Goal: Complete application form: Complete application form

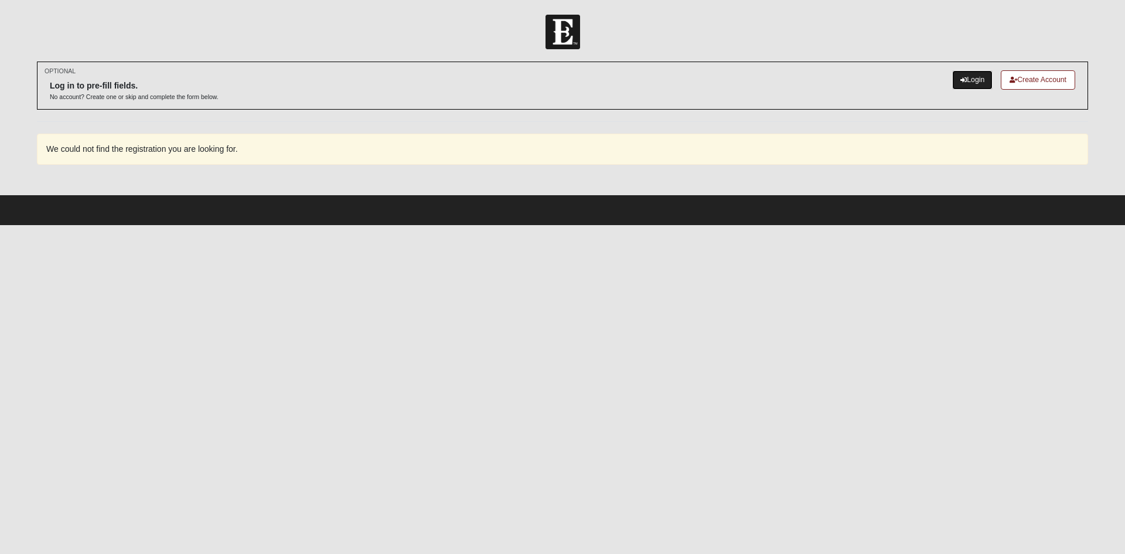
click at [973, 77] on link "Login" at bounding box center [972, 79] width 40 height 19
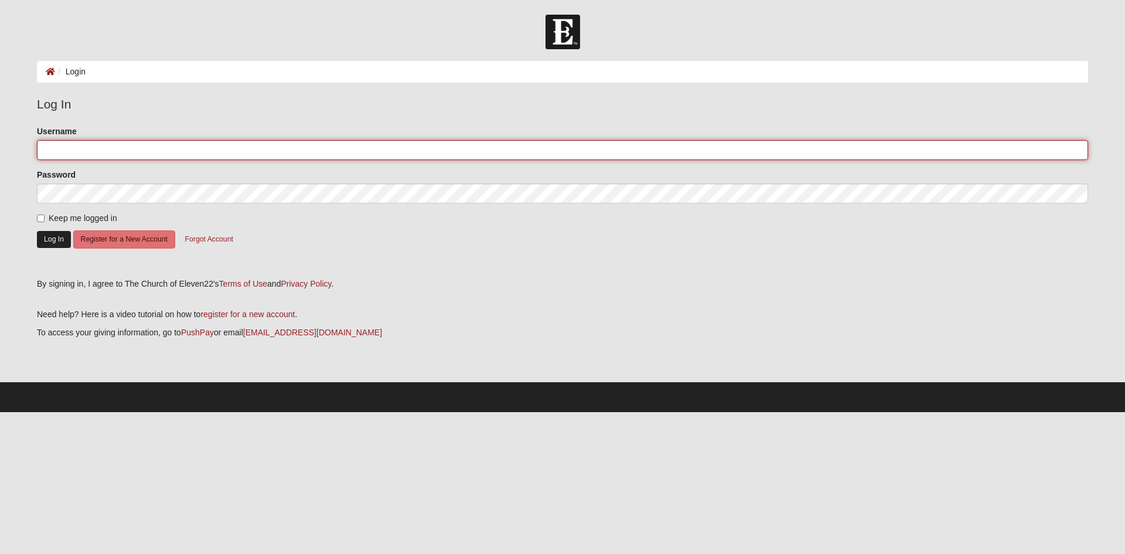
type input "StephenEdmonds"
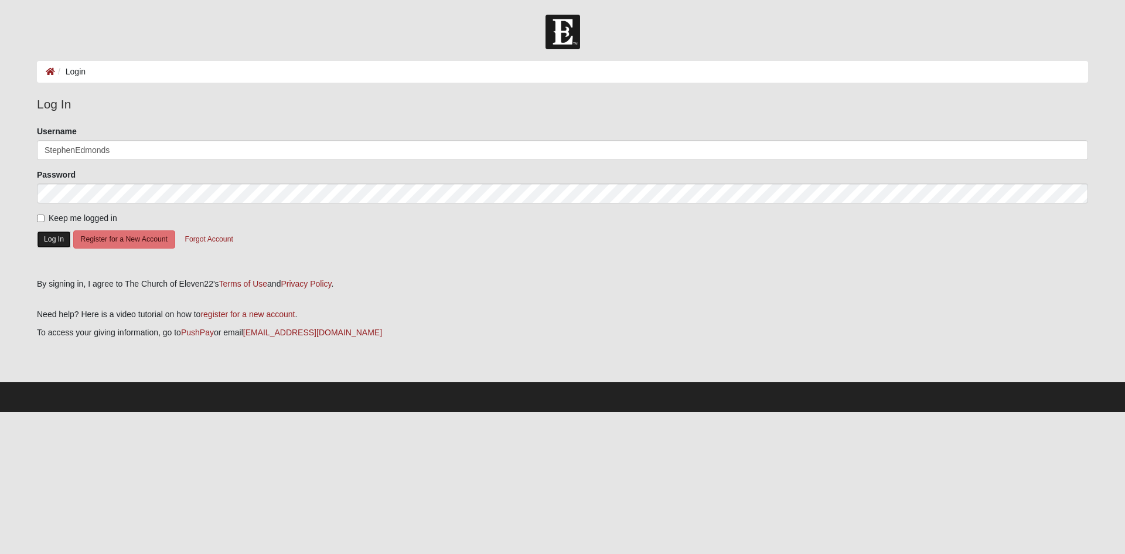
click at [58, 237] on button "Log In" at bounding box center [54, 239] width 34 height 17
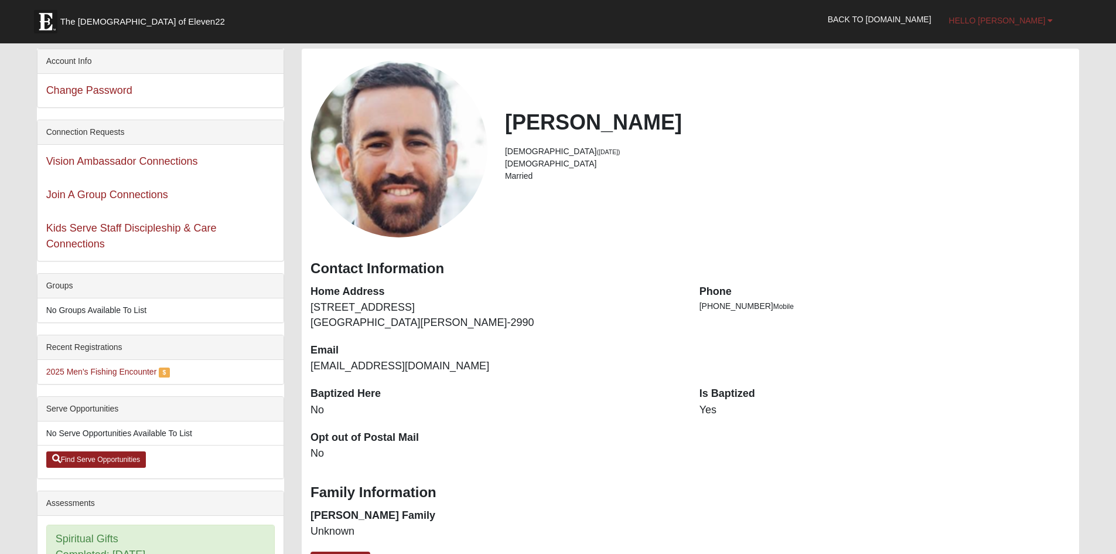
click at [1009, 21] on span "Hello [PERSON_NAME]" at bounding box center [997, 20] width 97 height 9
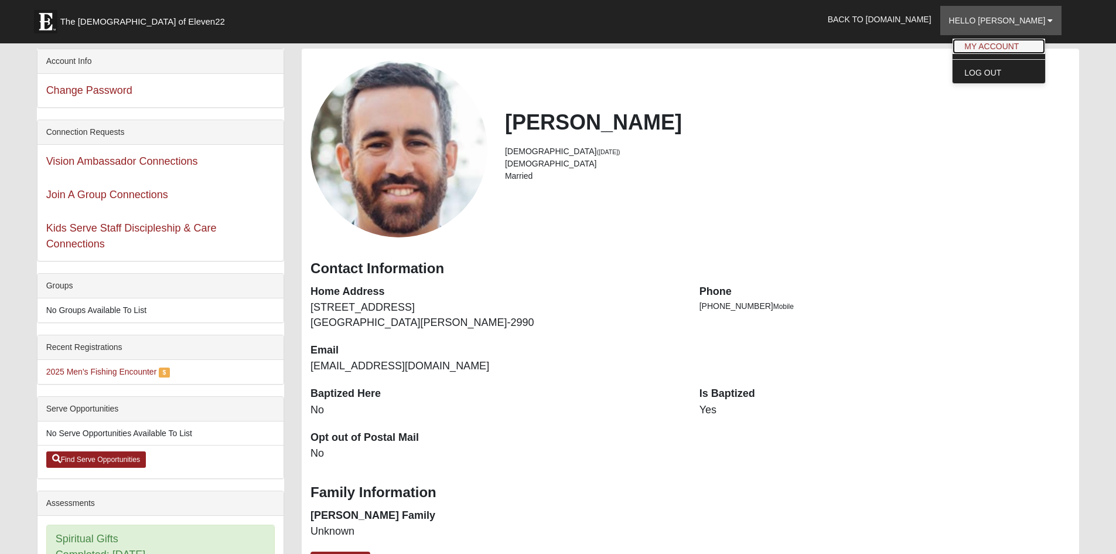
click at [1003, 44] on link "My Account" at bounding box center [999, 46] width 93 height 15
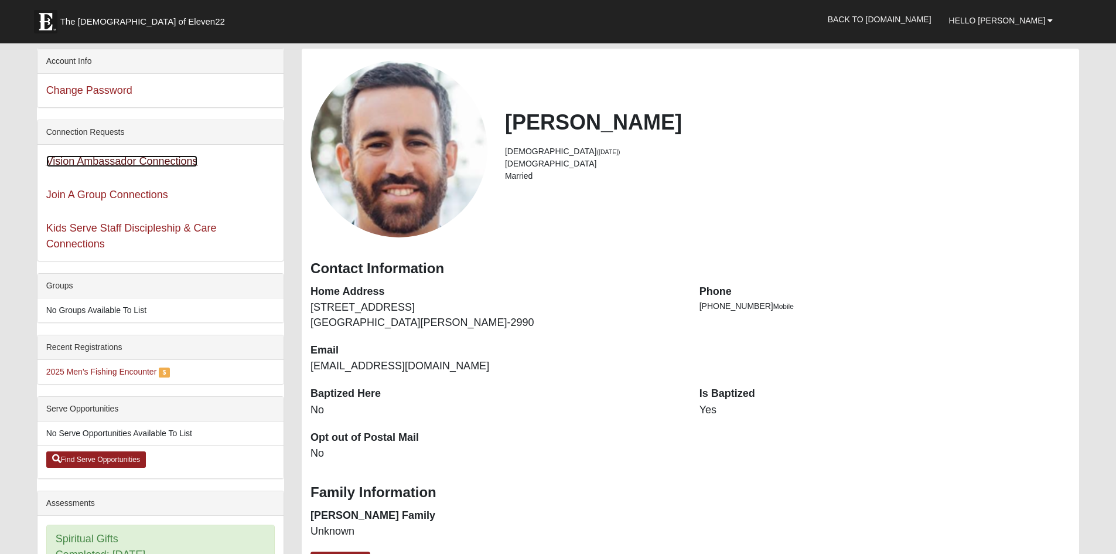
click at [128, 165] on link "Vision Ambassador Connections" at bounding box center [122, 161] width 152 height 12
click at [151, 229] on link "Kids Serve Staff Discipleship & Care Connections" at bounding box center [131, 236] width 170 height 28
click at [1022, 16] on span "Hello [PERSON_NAME]" at bounding box center [997, 20] width 97 height 9
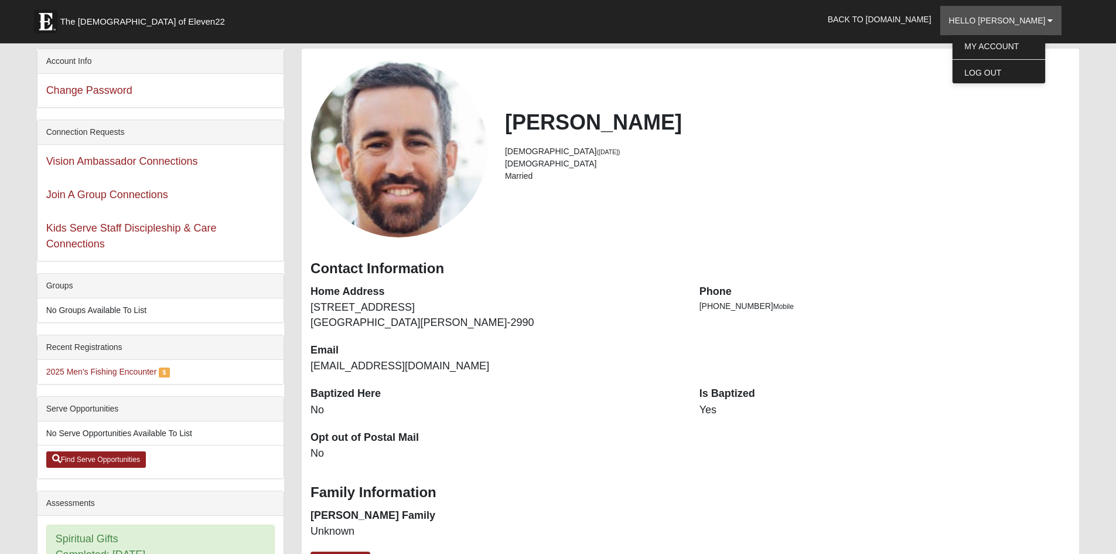
click at [121, 134] on div "Connection Requests" at bounding box center [160, 132] width 246 height 25
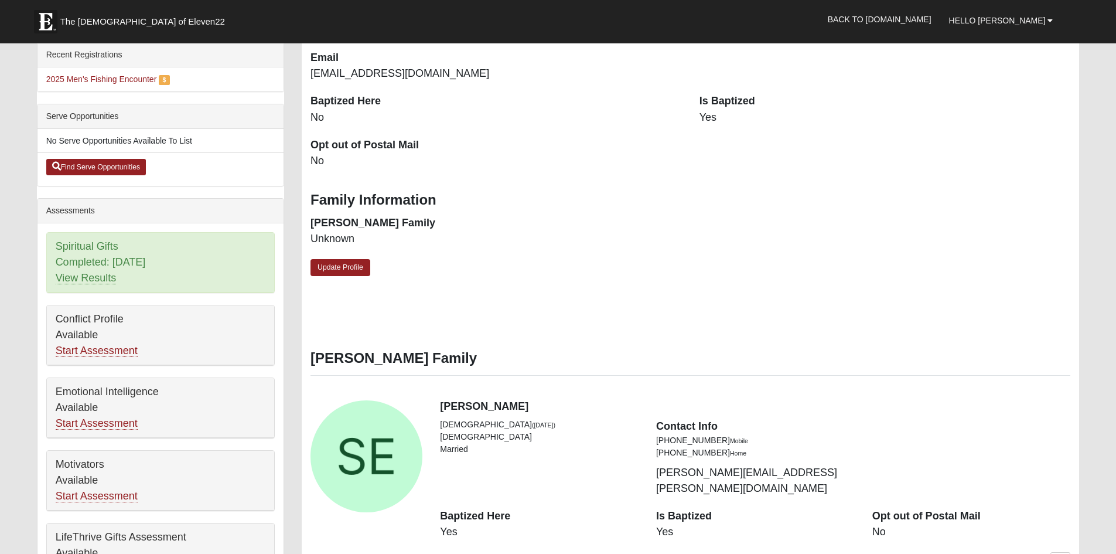
scroll to position [293, 0]
click at [95, 265] on div "Spiritual Gifts Completed: 8/13/2025 View Results" at bounding box center [160, 262] width 227 height 60
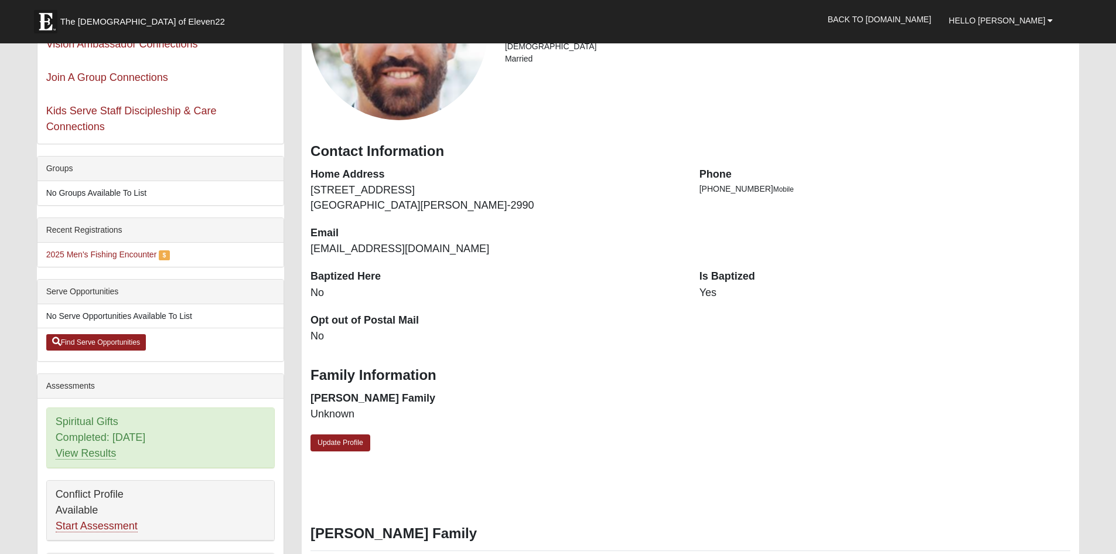
scroll to position [0, 0]
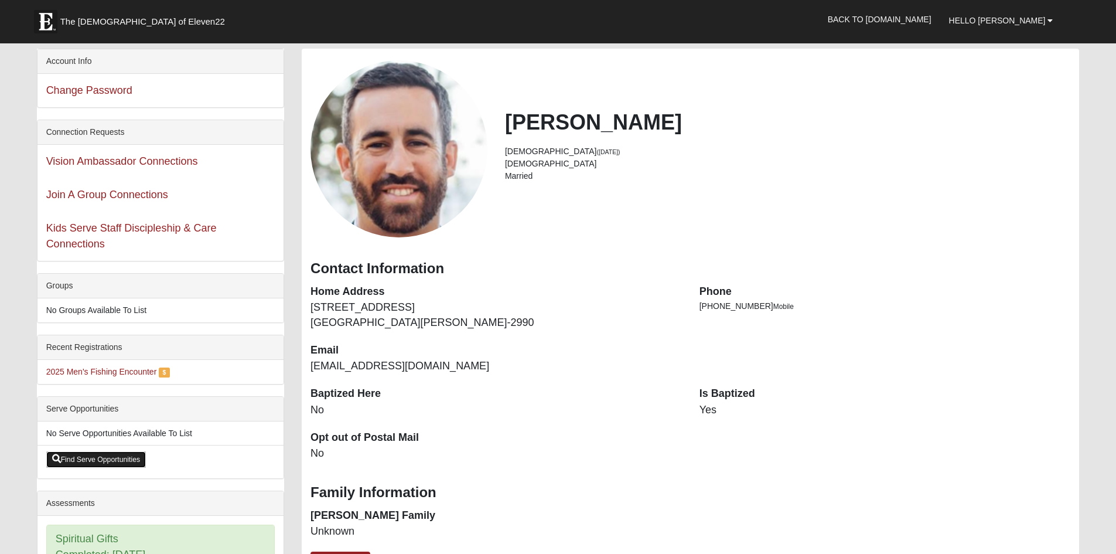
click at [85, 455] on link "Find Serve Opportunities" at bounding box center [96, 459] width 100 height 16
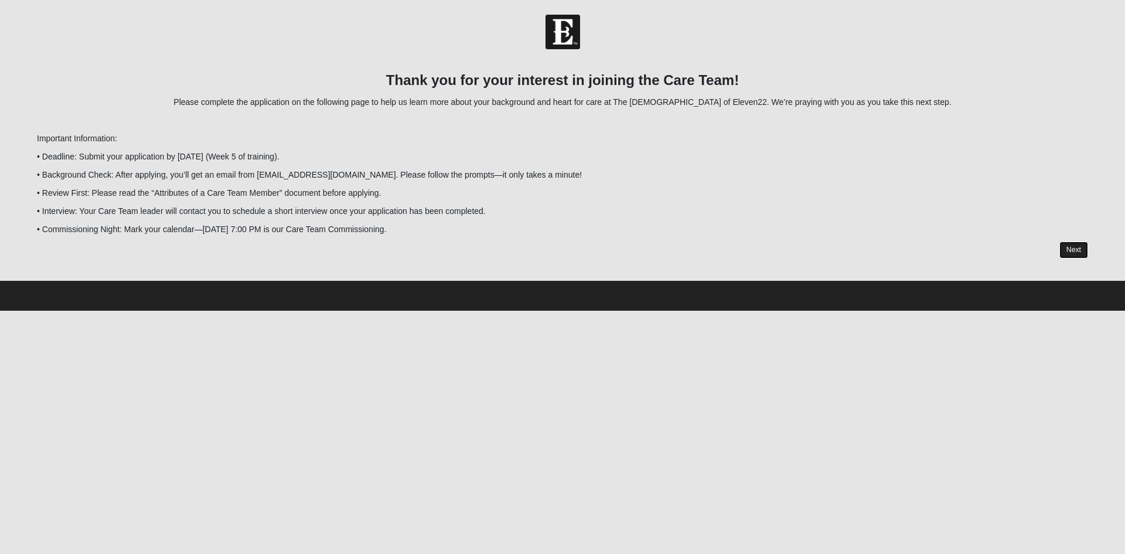
click at [1070, 252] on link "Next" at bounding box center [1073, 249] width 29 height 17
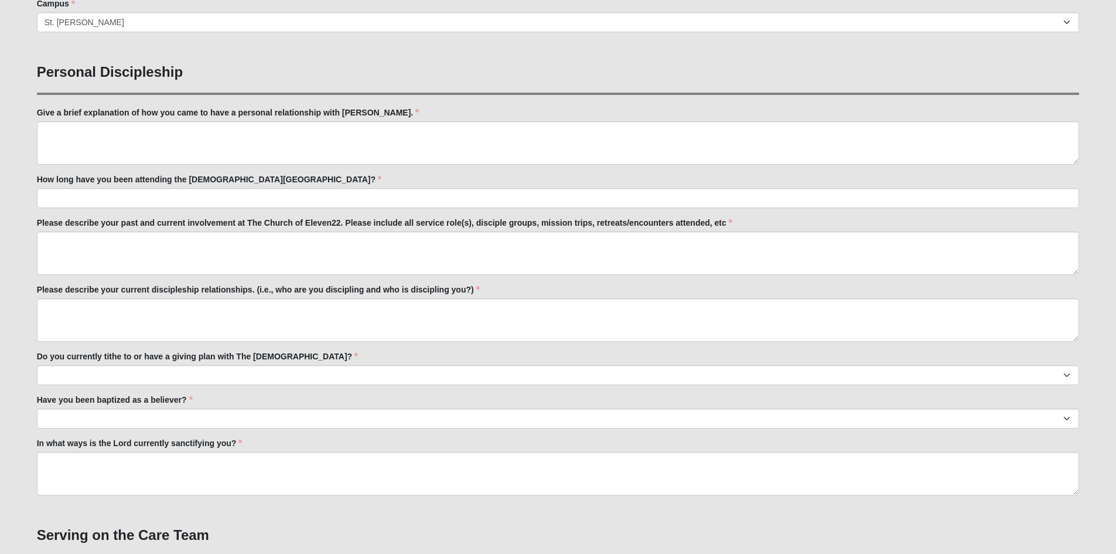
scroll to position [410, 0]
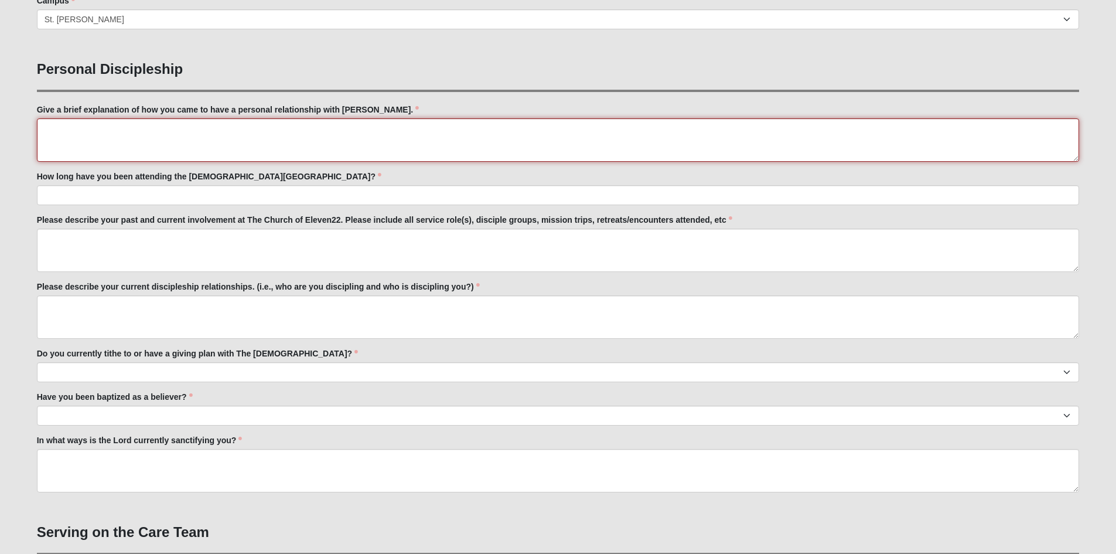
click at [400, 154] on textarea "Give a brief explanation of how you came to have a personal relationship with […" at bounding box center [558, 139] width 1043 height 43
click at [367, 139] on textarea "I grew up at First Baptist Church Jacksonville, and at the age" at bounding box center [558, 139] width 1043 height 43
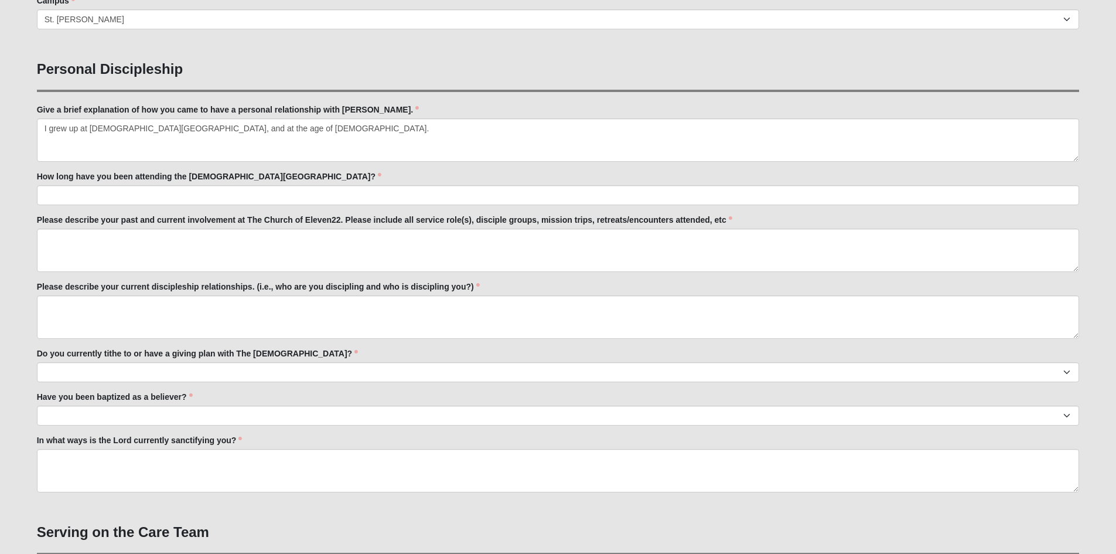
click at [304, 178] on div "How long have you been attending the Church of Eleven22? How long have you been…" at bounding box center [558, 187] width 1043 height 35
click at [309, 168] on div "Family Member to Register First Name Stephen First Name is required. Last Name …" at bounding box center [558, 519] width 1043 height 1587
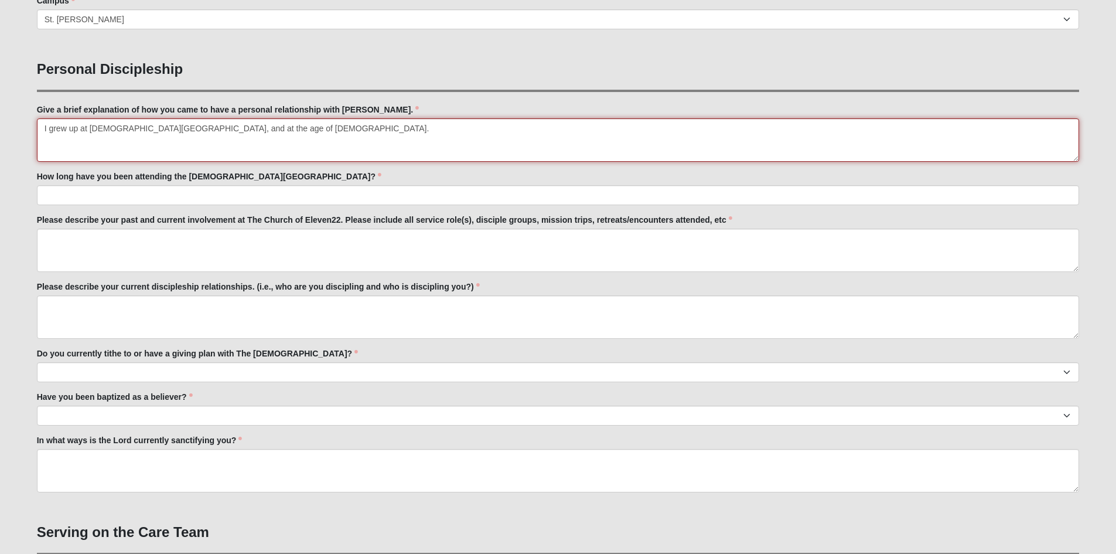
click at [301, 132] on textarea "I grew up at First Baptist Church Jacksonville, and at the age of 9." at bounding box center [558, 139] width 1043 height 43
type textarea "I grew up at First Baptist Church Jacksonville, and at the age of 9, I was layi…"
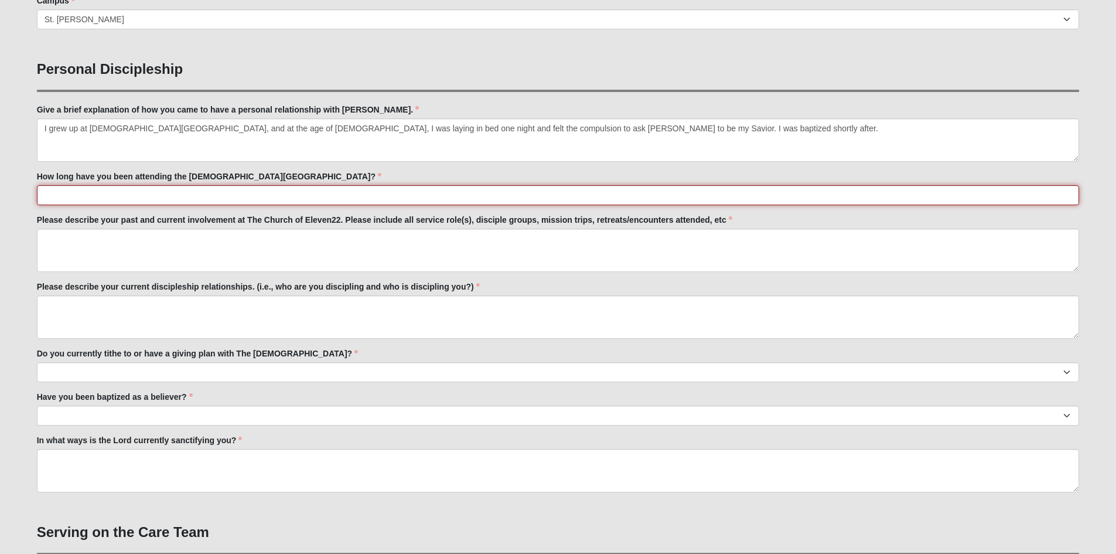
click at [374, 191] on input "How long have you been attending the Church of Eleven22?" at bounding box center [558, 195] width 1043 height 20
type input "2015"
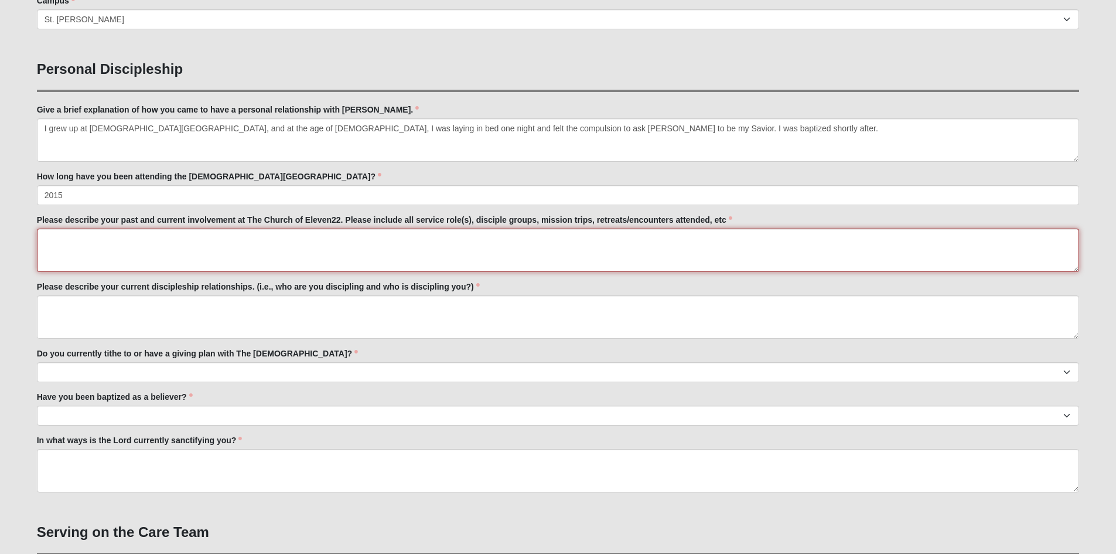
click at [400, 258] on textarea "Please describe your past and current involvement at The Church of Eleven22. Pl…" at bounding box center [558, 250] width 1043 height 43
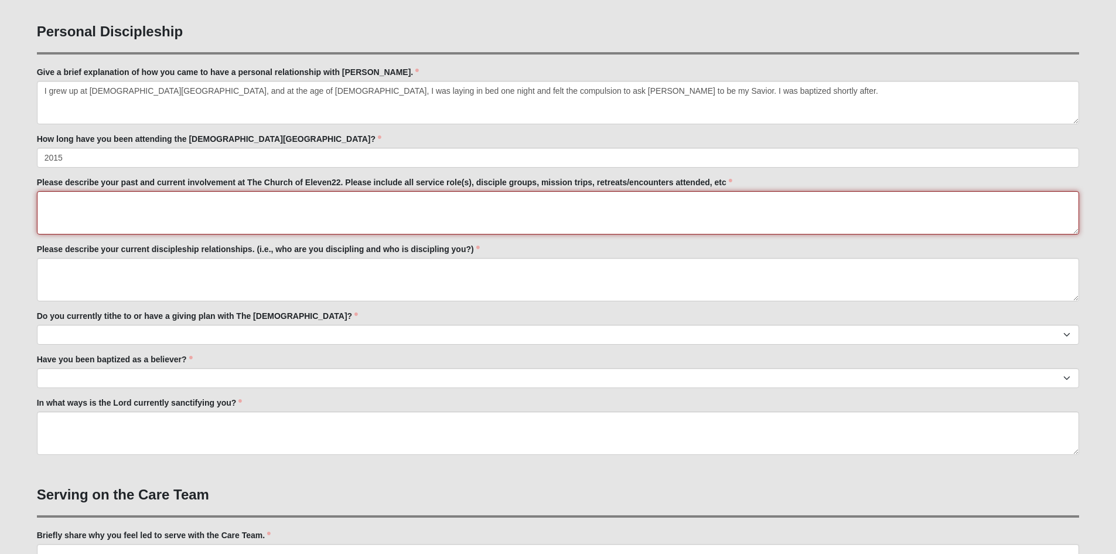
scroll to position [469, 0]
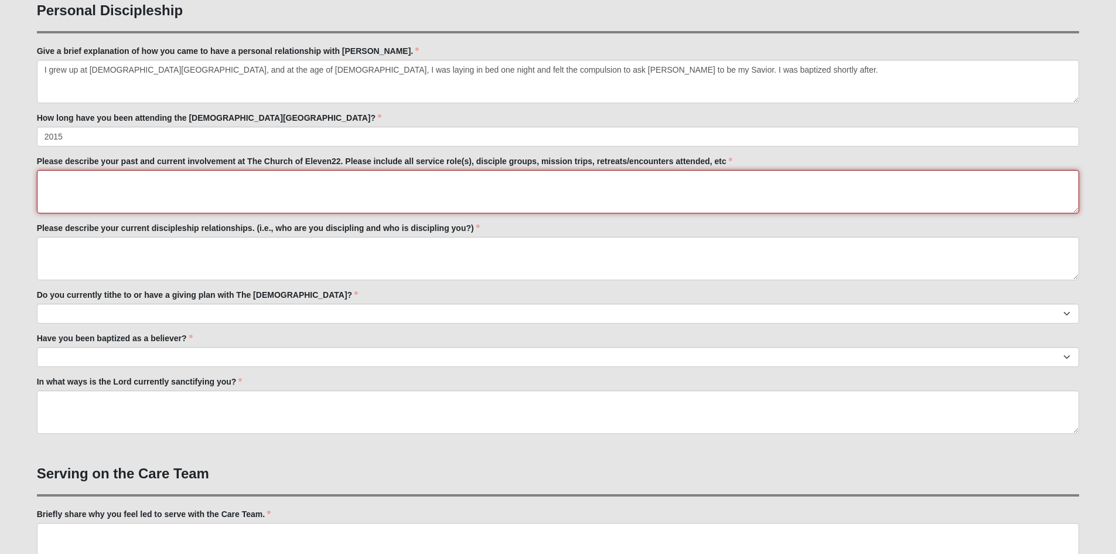
click at [476, 190] on textarea "Please describe your past and current involvement at The Church of Eleven22. Pl…" at bounding box center [558, 191] width 1043 height 43
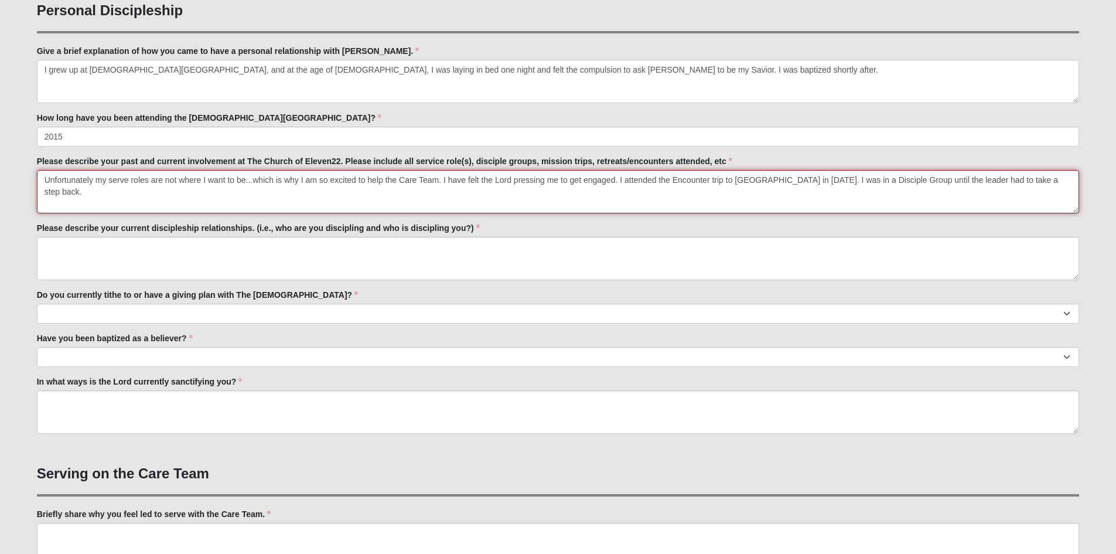
click at [902, 184] on textarea "Unfortunately my serve roles are not where I want to be...which is why I am so …" at bounding box center [558, 191] width 1043 height 43
type textarea "Unfortunately my serve roles are not where I want to be...which is why I am so …"
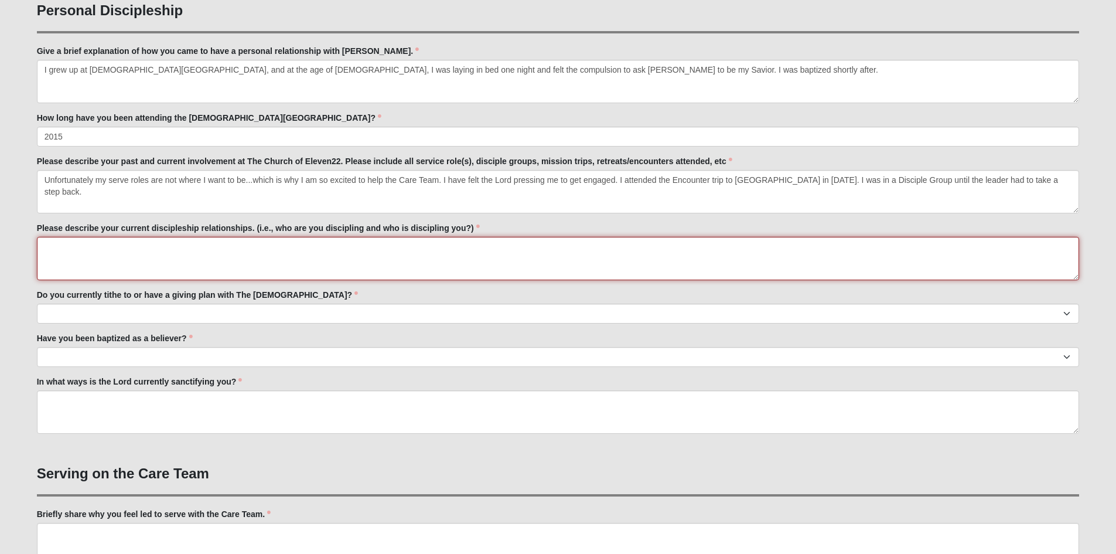
click at [267, 254] on textarea "Please describe your current discipleship relationships. (i.e., who are you dis…" at bounding box center [558, 258] width 1043 height 43
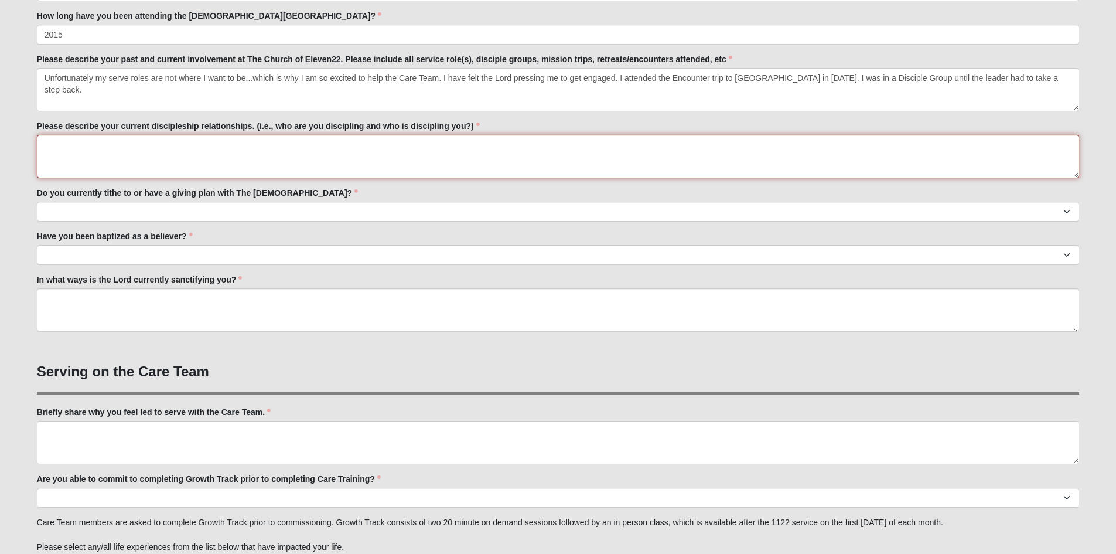
scroll to position [586, 0]
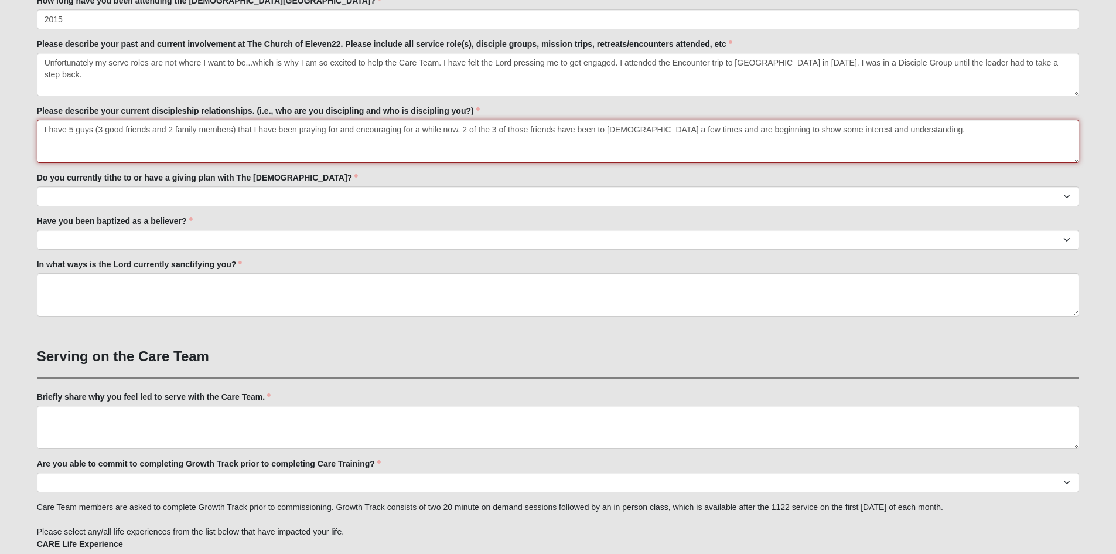
click at [673, 129] on textarea "I have 5 guys (3 good friends and 2 family members) that I have been praying fo…" at bounding box center [558, 141] width 1043 height 43
click at [990, 136] on textarea "I have 5 guys (3 good friends and 2 family members) that I have been praying fo…" at bounding box center [558, 141] width 1043 height 43
type textarea "I have 5 guys (3 good friends and 2 family members) that I have been praying fo…"
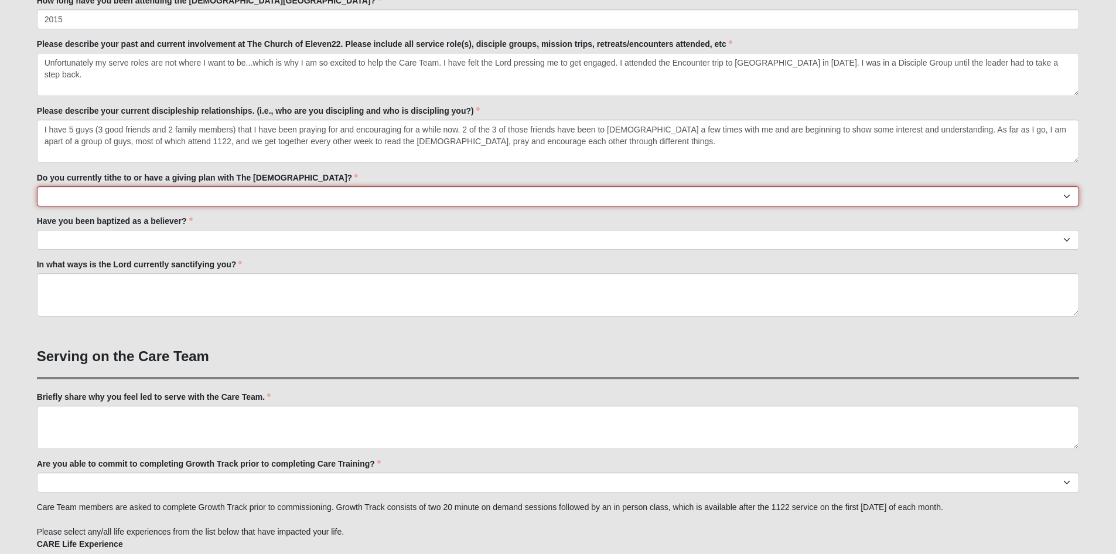
click at [226, 195] on select "No Yes" at bounding box center [558, 196] width 1043 height 20
select select "True"
click at [37, 186] on select "No Yes" at bounding box center [558, 196] width 1043 height 20
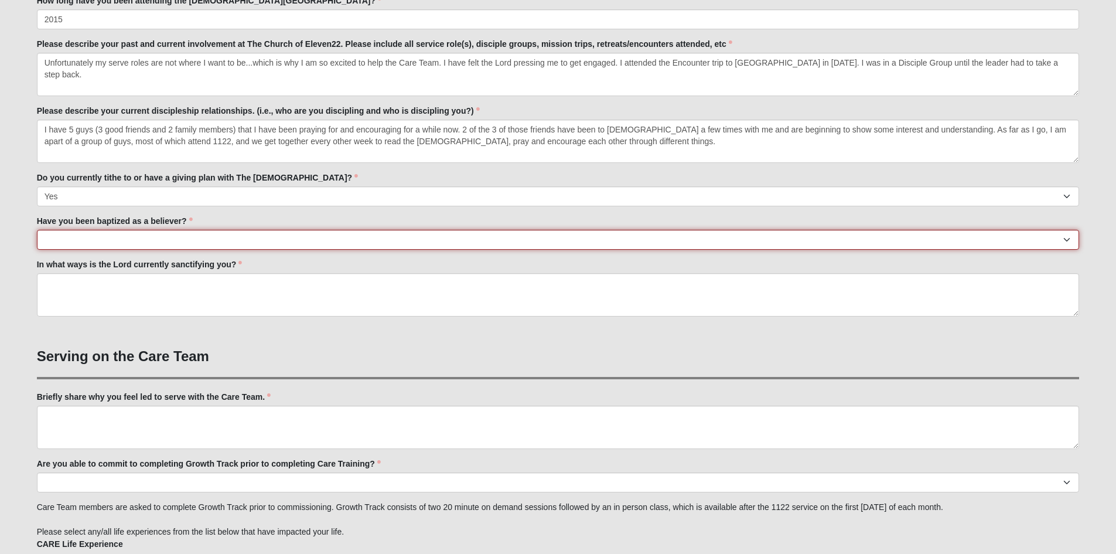
click at [211, 241] on select "No Yes" at bounding box center [558, 240] width 1043 height 20
select select "True"
click at [37, 230] on select "No Yes" at bounding box center [558, 240] width 1043 height 20
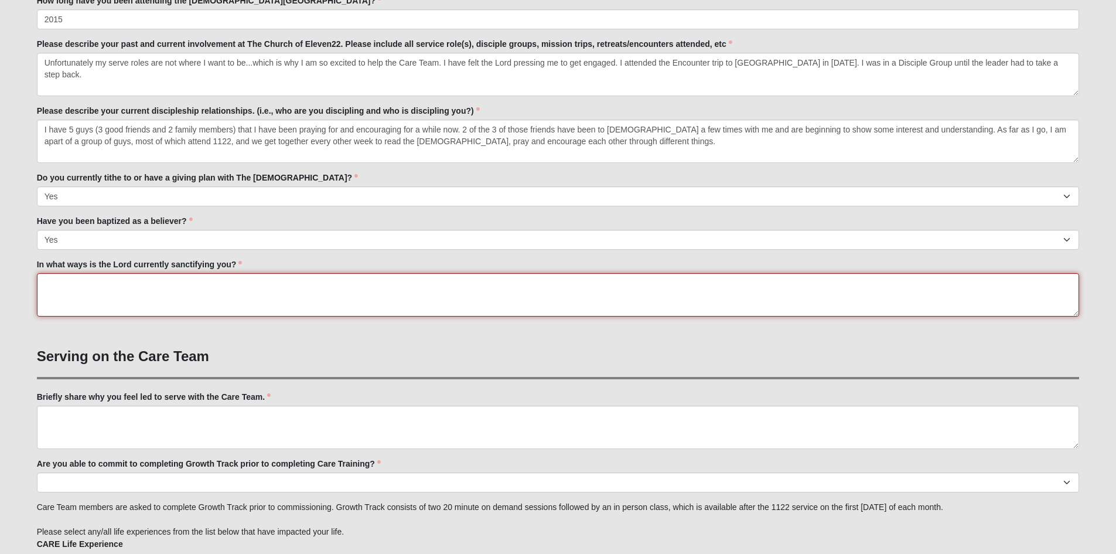
click at [232, 294] on textarea "In what ways is the Lord currently sanctifying you?" at bounding box center [558, 294] width 1043 height 43
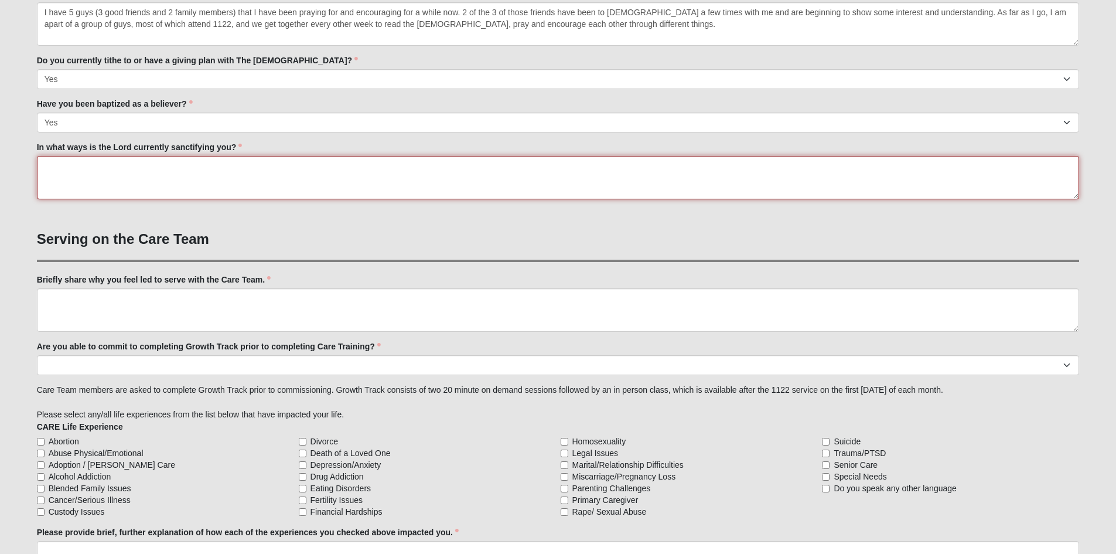
scroll to position [762, 0]
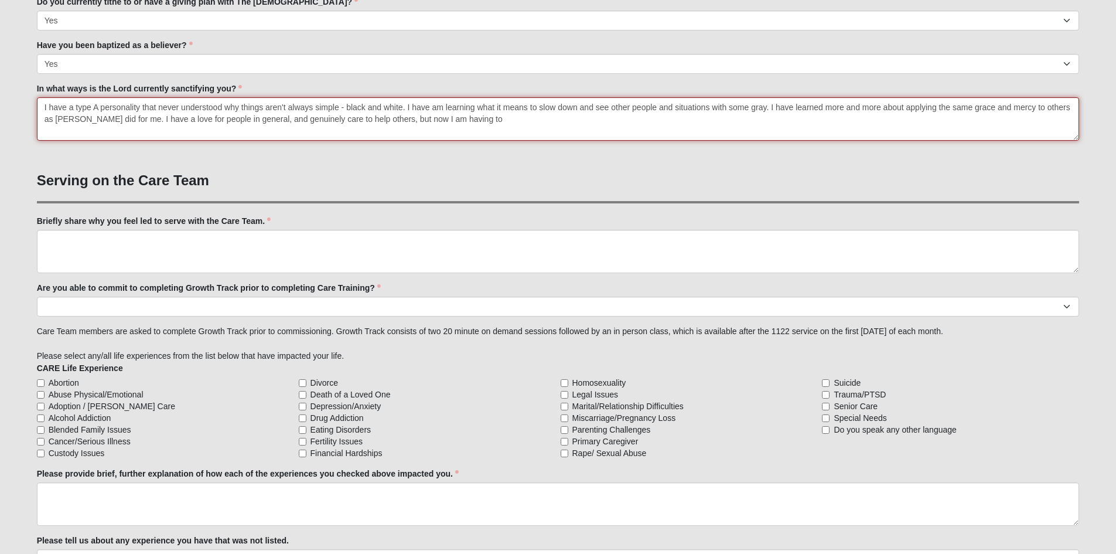
drag, startPoint x: 367, startPoint y: 119, endPoint x: 377, endPoint y: 124, distance: 10.5
click at [369, 119] on textarea "I have a type A personality that never understood why things aren't always simp…" at bounding box center [558, 118] width 1043 height 43
click at [564, 122] on textarea "I have a type A personality that never understood why things aren't always simp…" at bounding box center [558, 118] width 1043 height 43
click at [429, 107] on textarea "I have a type A personality that never understood why things aren't always simp…" at bounding box center [558, 118] width 1043 height 43
click at [426, 104] on textarea "I have a type A personality that never understood why things aren't always simp…" at bounding box center [558, 118] width 1043 height 43
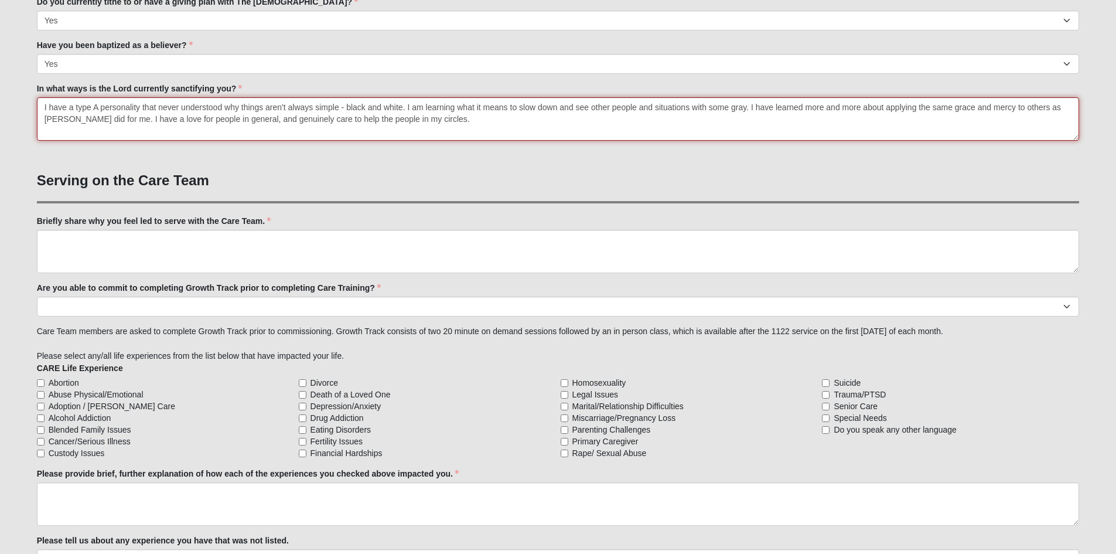
click at [656, 110] on textarea "I have a type A personality that never understood why things aren't always simp…" at bounding box center [558, 118] width 1043 height 43
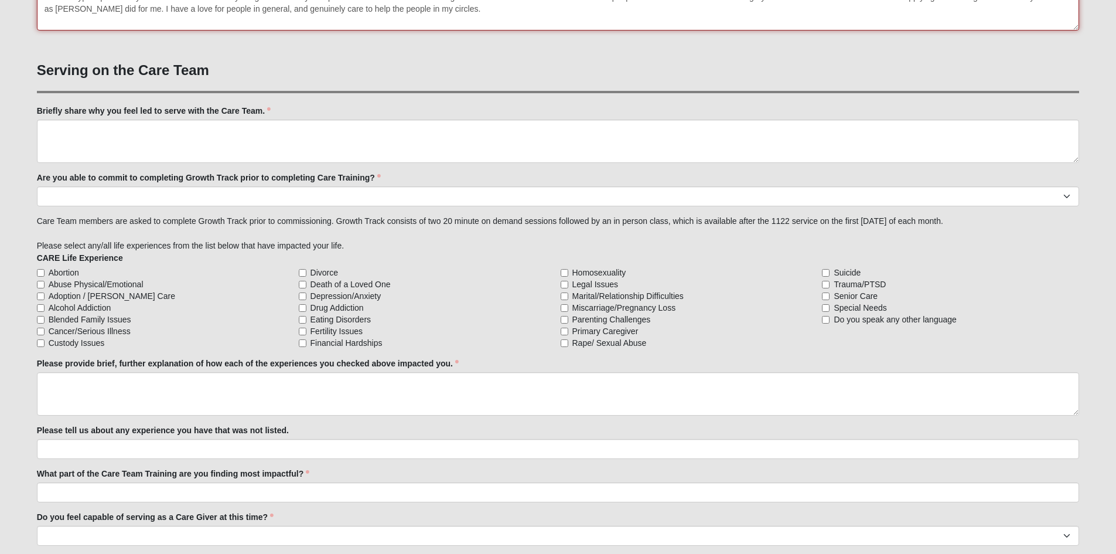
scroll to position [820, 0]
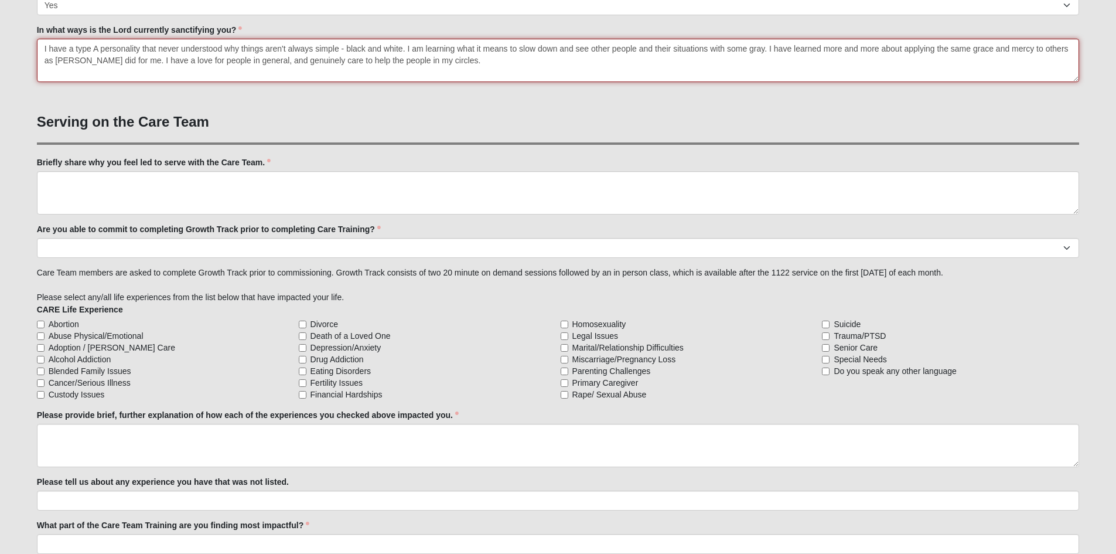
click at [512, 60] on textarea "I have a type A personality that never understood why things aren't always simp…" at bounding box center [558, 60] width 1043 height 43
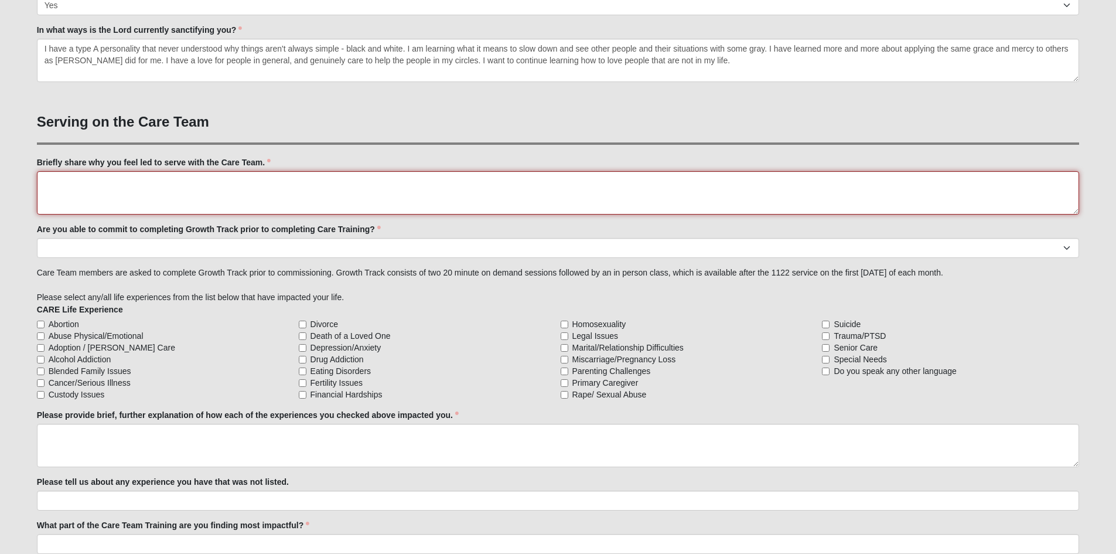
click at [366, 184] on textarea "Briefly share why you feel led to serve with the Care Team." at bounding box center [558, 192] width 1043 height 43
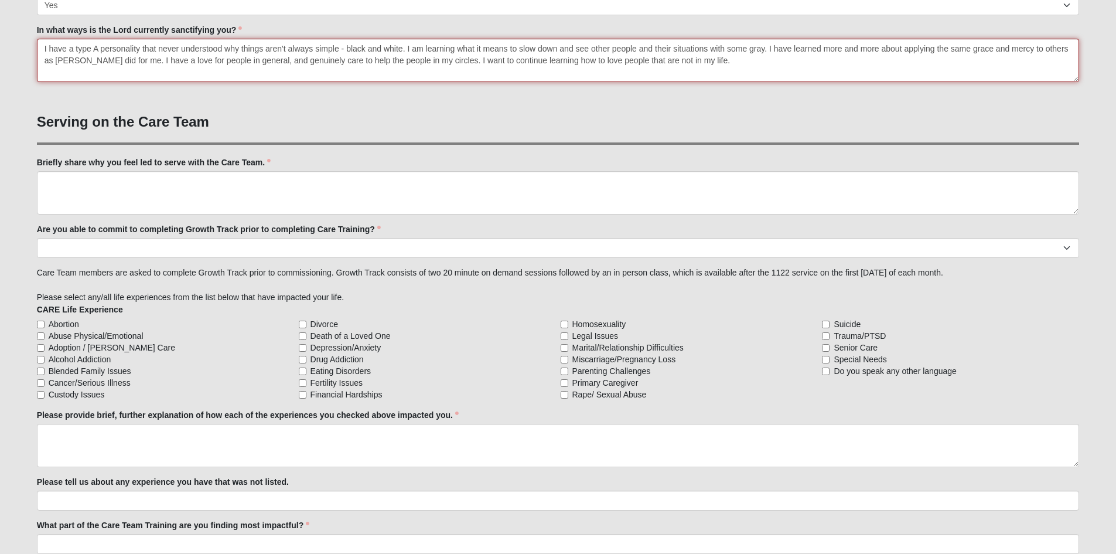
drag, startPoint x: 120, startPoint y: 60, endPoint x: 696, endPoint y: 70, distance: 576.6
click at [696, 70] on textarea "I have a type A personality that never understood why things aren't always simp…" at bounding box center [558, 60] width 1043 height 43
type textarea "I have a type A personality that never understood why things aren't always simp…"
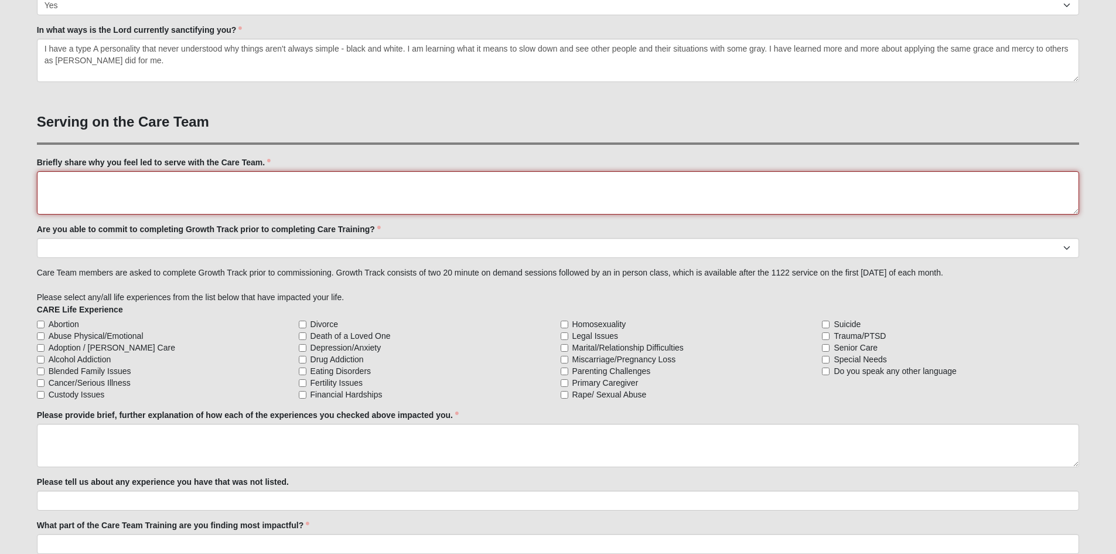
click at [439, 179] on textarea "Briefly share why you feel led to serve with the Care Team." at bounding box center [558, 192] width 1043 height 43
paste textarea "I have a love for people in general, and genuinely care to help the people in m…"
type textarea "I have a love for people in general, and genuinely care to help the people in m…"
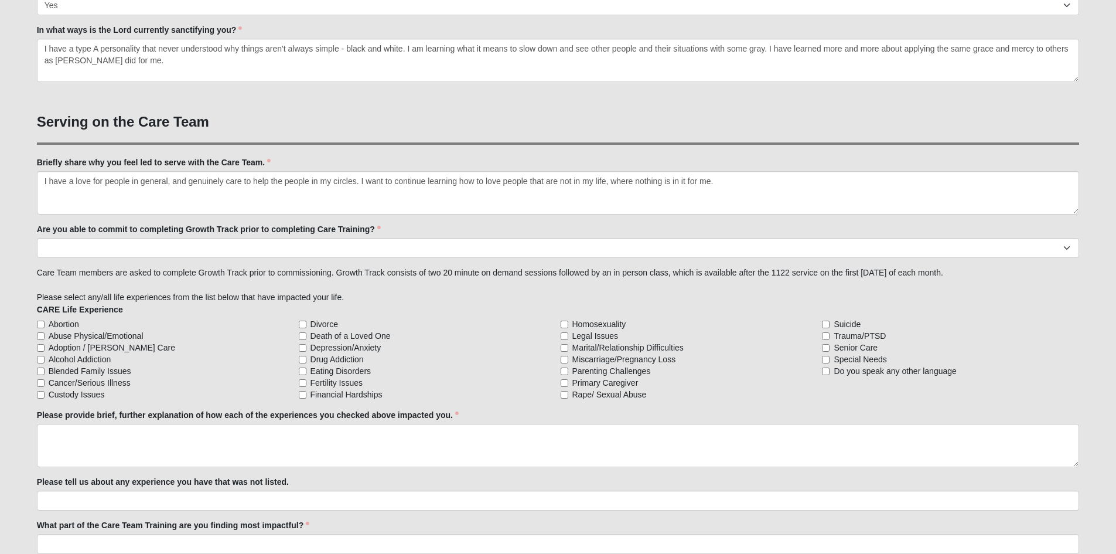
click at [581, 230] on div "Are you able to commit to completing Growth Track prior to completing Care Trai…" at bounding box center [558, 240] width 1043 height 35
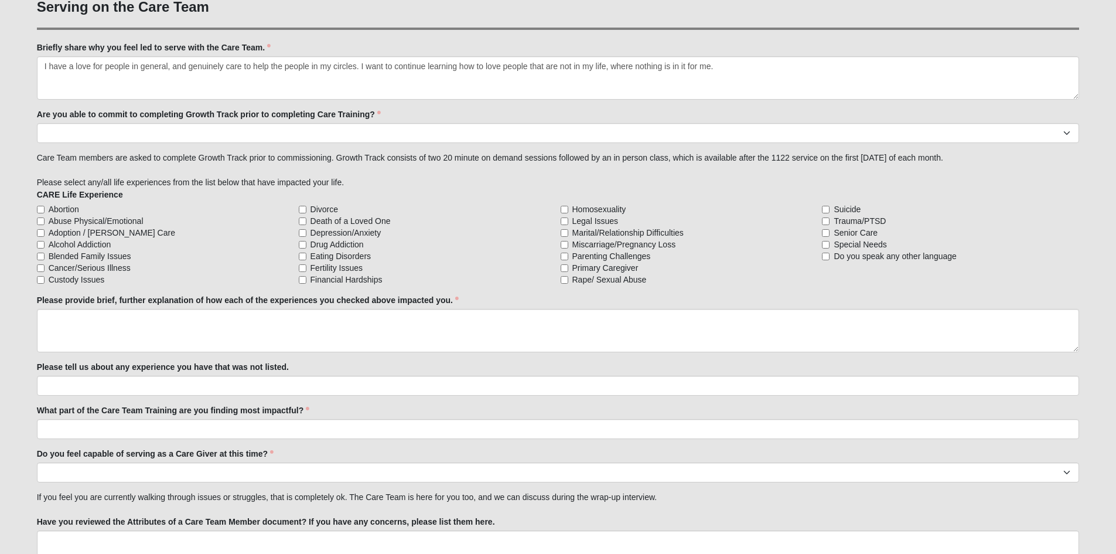
scroll to position [937, 0]
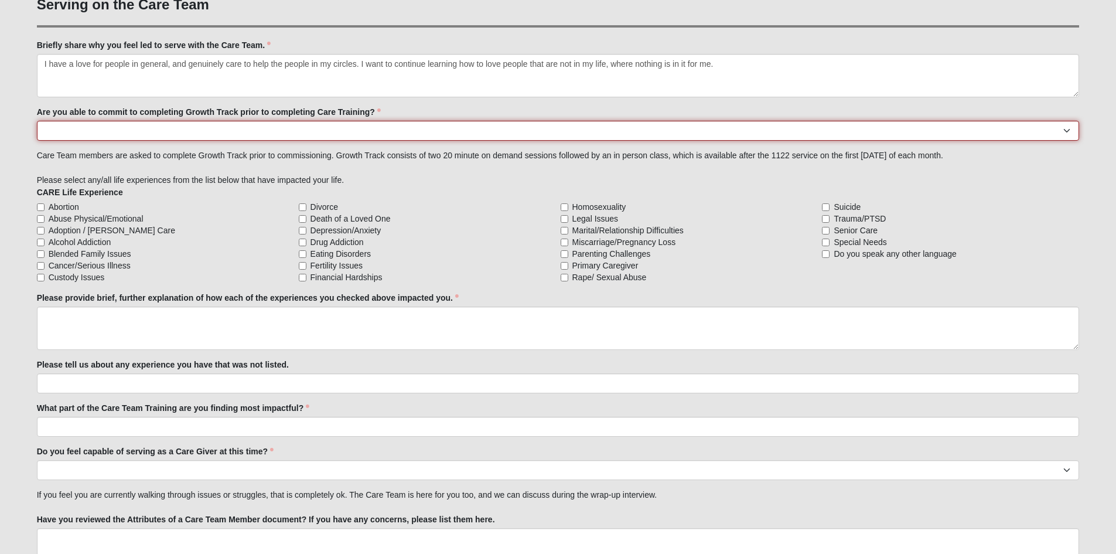
click at [489, 133] on select "Yes No Already Completed" at bounding box center [558, 131] width 1043 height 20
select select "Yes"
click at [37, 121] on select "Yes No Already Completed" at bounding box center [558, 131] width 1043 height 20
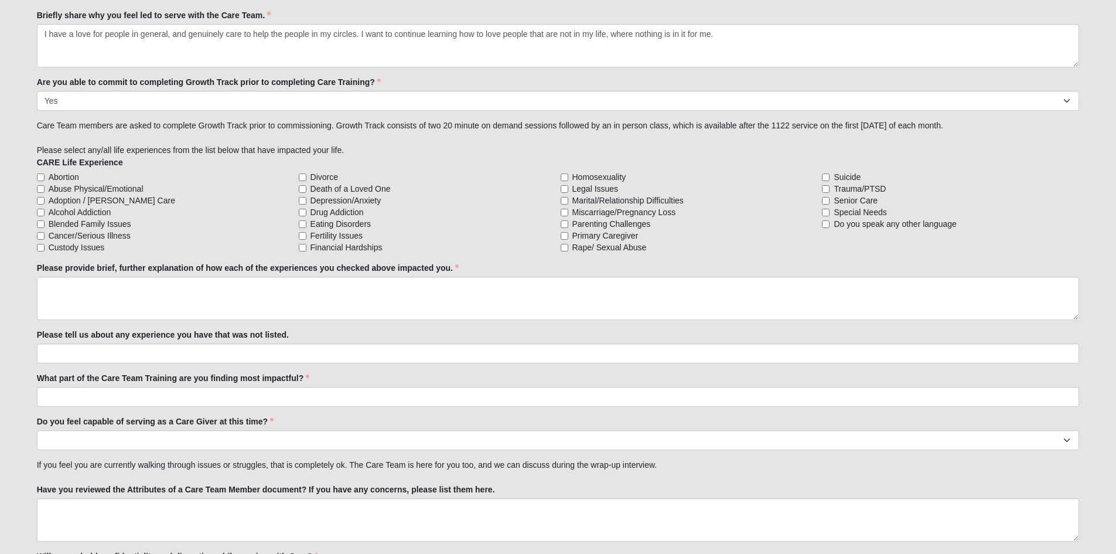
scroll to position [996, 0]
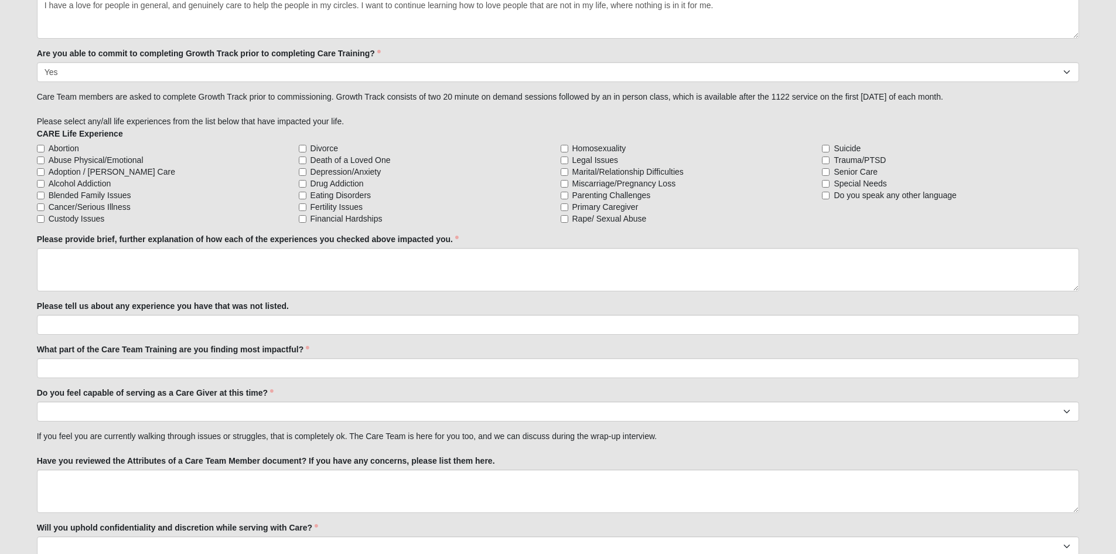
click at [112, 196] on span "Blended Family Issues" at bounding box center [90, 195] width 83 height 12
click at [45, 196] on input "Blended Family Issues" at bounding box center [41, 196] width 8 height 8
checkbox input "true"
click at [589, 161] on span "Legal Issues" at bounding box center [595, 160] width 46 height 12
click at [568, 161] on input "Legal Issues" at bounding box center [565, 160] width 8 height 8
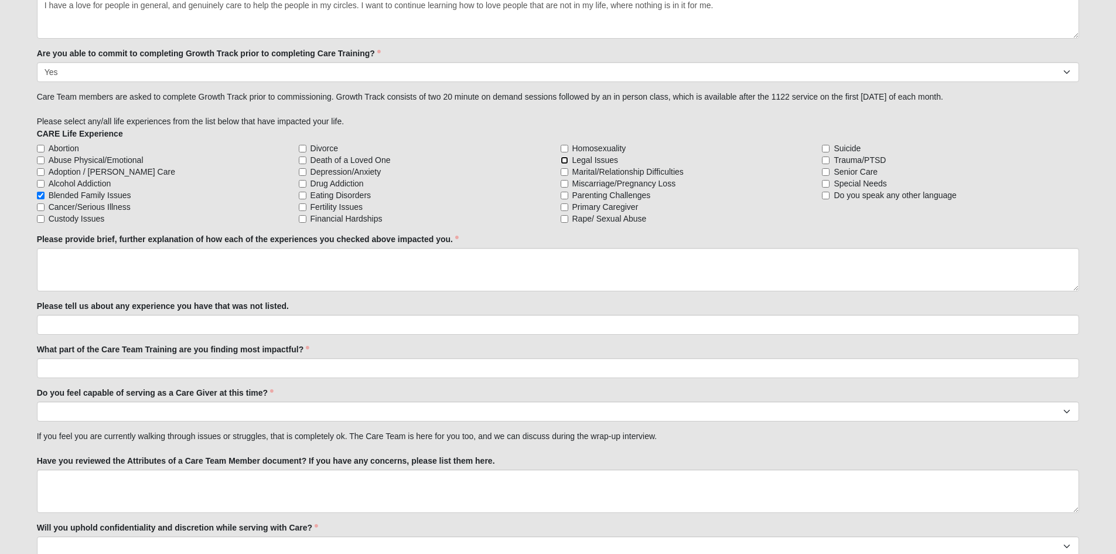
checkbox input "true"
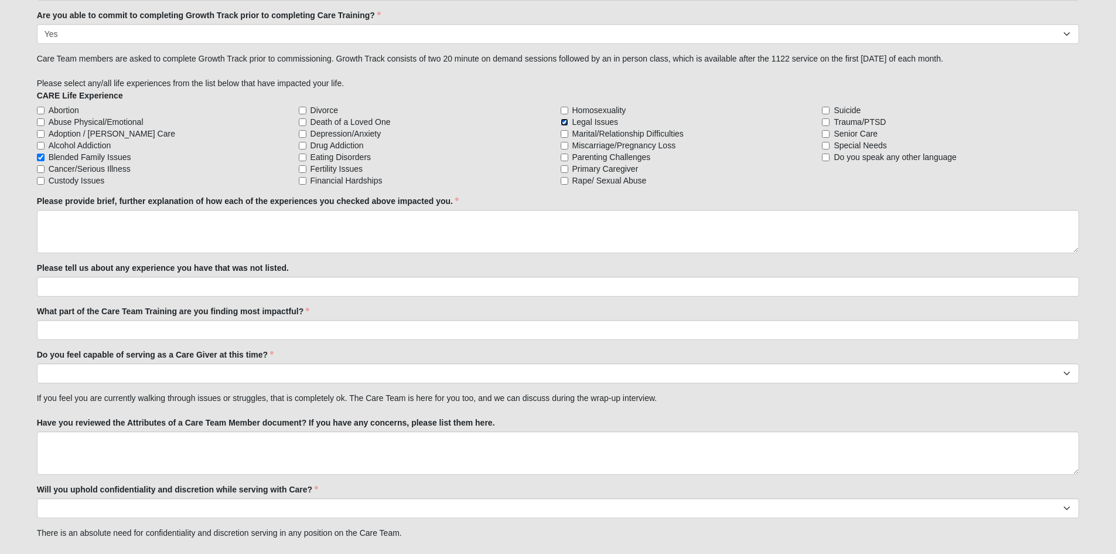
scroll to position [1055, 0]
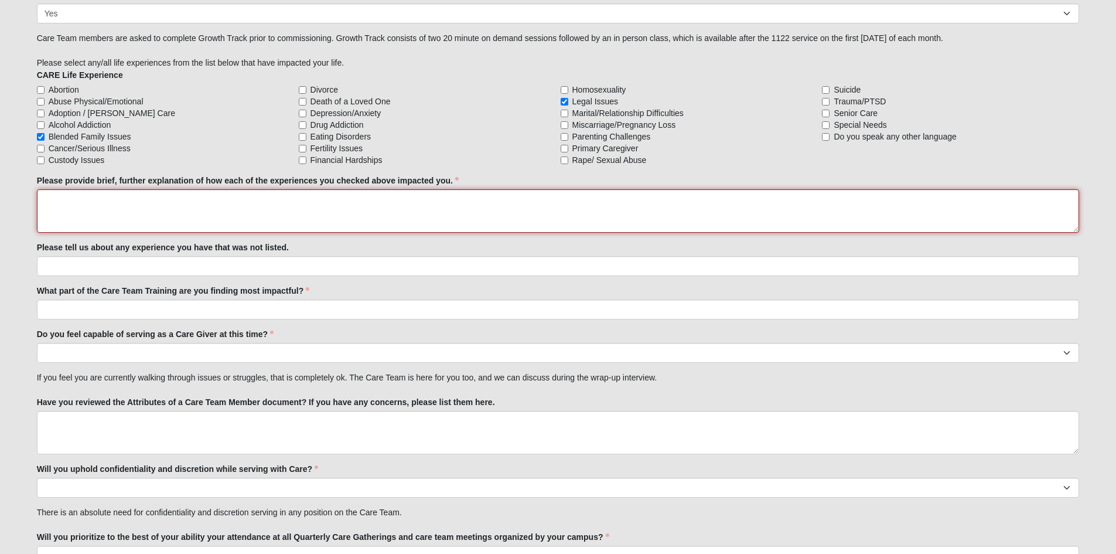
click at [453, 209] on textarea "Please provide brief, further explanation of how each of the experiences you ch…" at bounding box center [558, 210] width 1043 height 43
click at [377, 196] on textarea "I had an immediate family member experience soe" at bounding box center [558, 210] width 1043 height 43
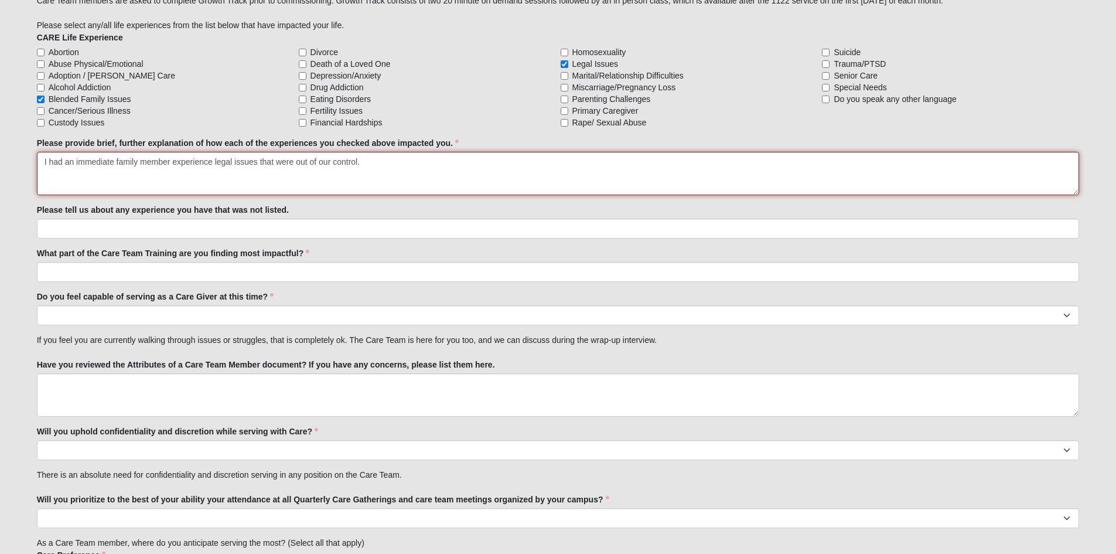
scroll to position [1113, 0]
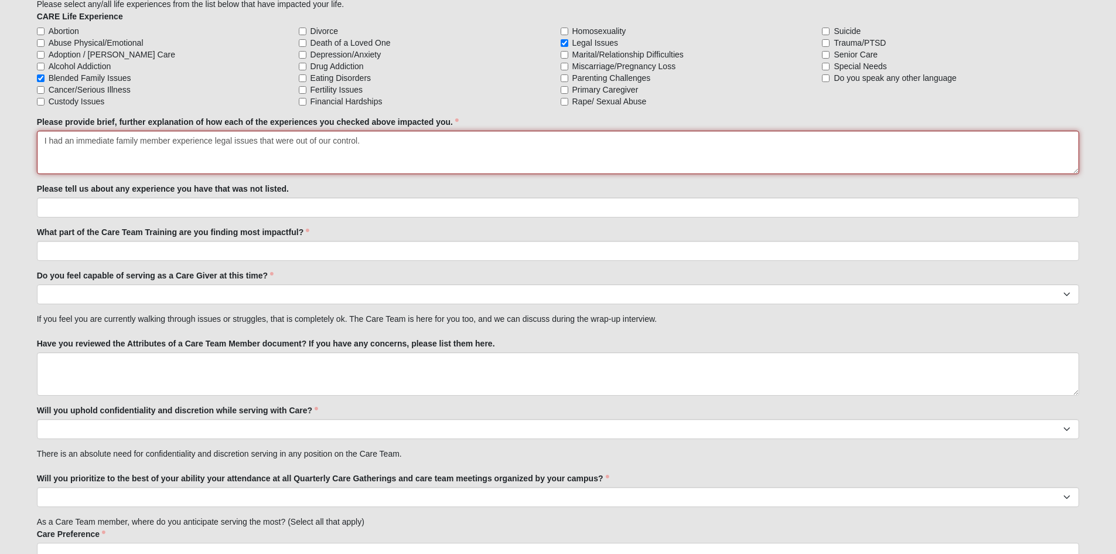
drag, startPoint x: 367, startPoint y: 144, endPoint x: 239, endPoint y: 135, distance: 128.6
click at [239, 135] on textarea "I had an immediate family member experience legal issues that were out of our c…" at bounding box center [558, 152] width 1043 height 43
click at [259, 139] on textarea "I had an immediate family member experience legal issues that were out of our c…" at bounding box center [558, 152] width 1043 height 43
drag, startPoint x: 259, startPoint y: 139, endPoint x: 339, endPoint y: 142, distance: 80.3
click at [272, 141] on textarea "I had an immediate family member experience legal issues that were out of our c…" at bounding box center [558, 152] width 1043 height 43
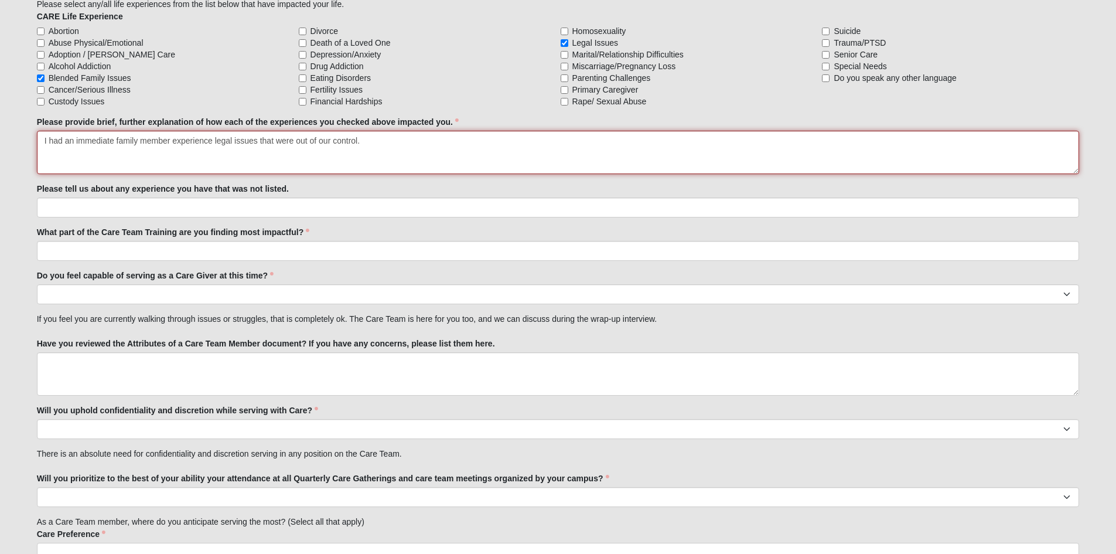
drag, startPoint x: 339, startPoint y: 142, endPoint x: 377, endPoint y: 143, distance: 37.5
click at [377, 143] on textarea "I had an immediate family member experience legal issues that were out of our c…" at bounding box center [558, 152] width 1043 height 43
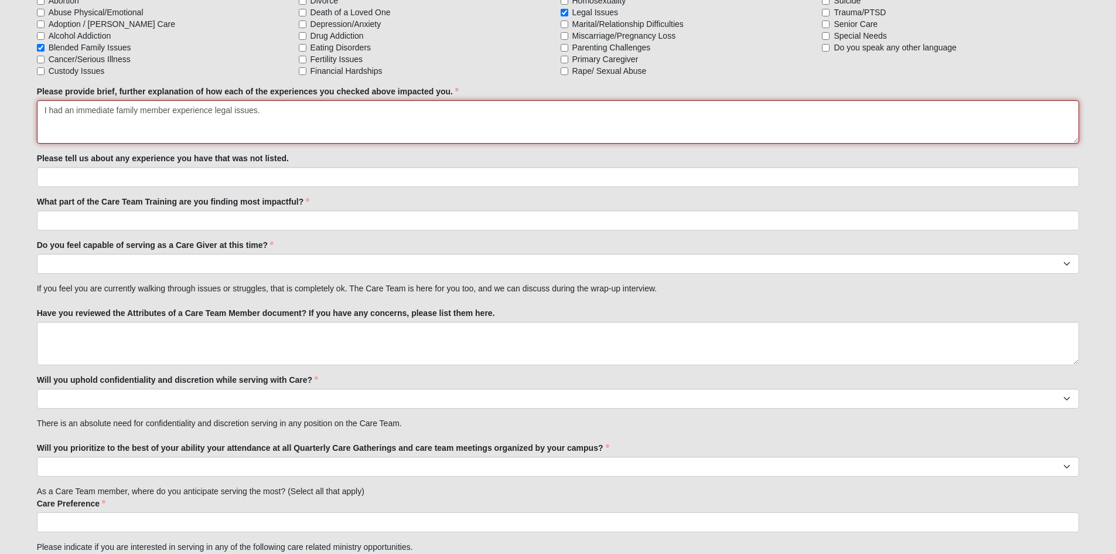
scroll to position [1172, 0]
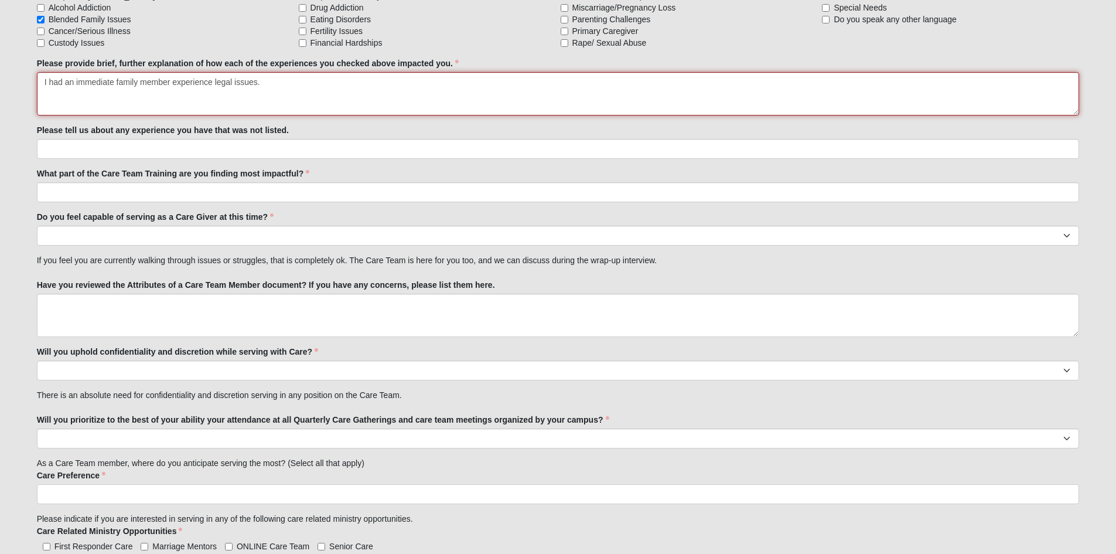
type textarea "I had an immediate family member experience legal issues."
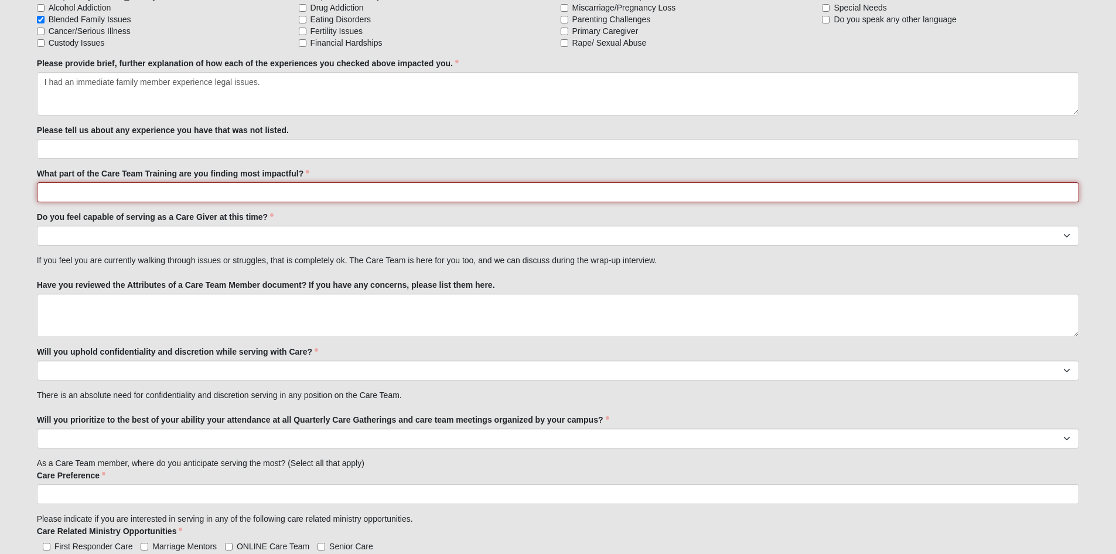
click at [342, 195] on input "What part of the Care Team Training are you finding most impactful?" at bounding box center [558, 192] width 1043 height 20
type input "Learning how to listen without then need to offer advice and solutions."
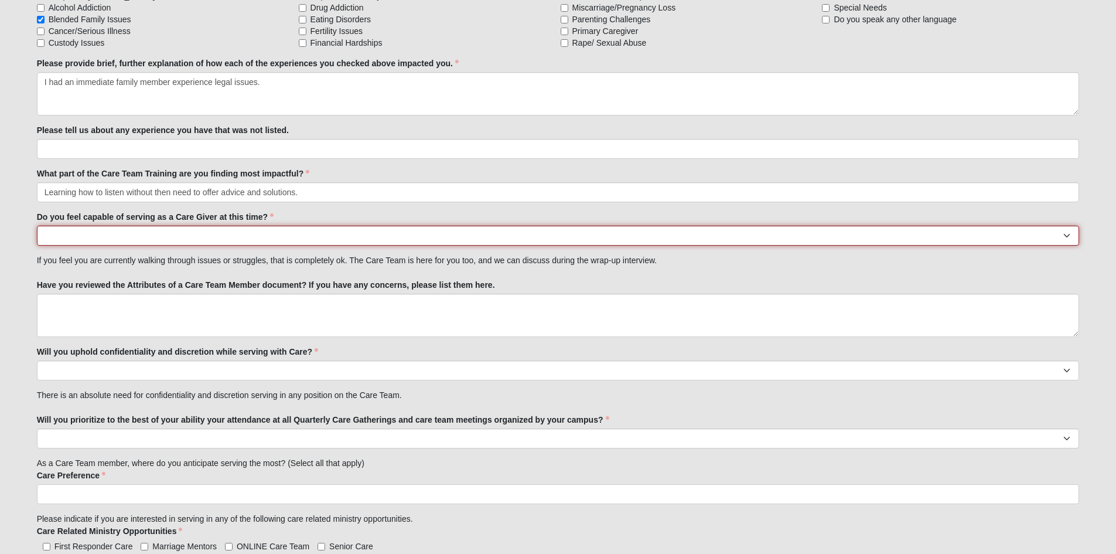
click at [312, 237] on select "No Yes" at bounding box center [558, 236] width 1043 height 20
select select "True"
click at [37, 226] on select "No Yes" at bounding box center [558, 236] width 1043 height 20
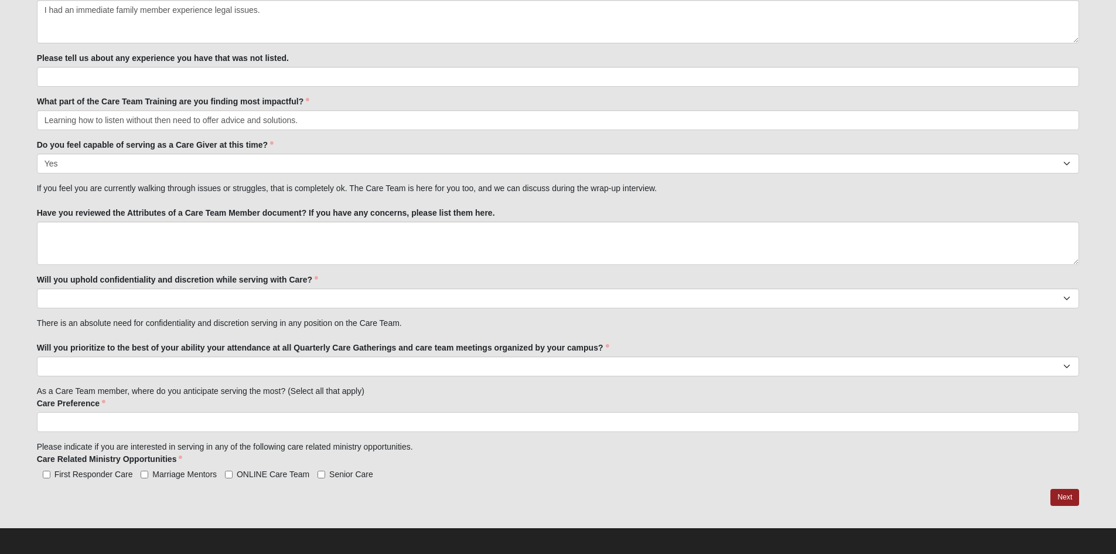
scroll to position [1248, 0]
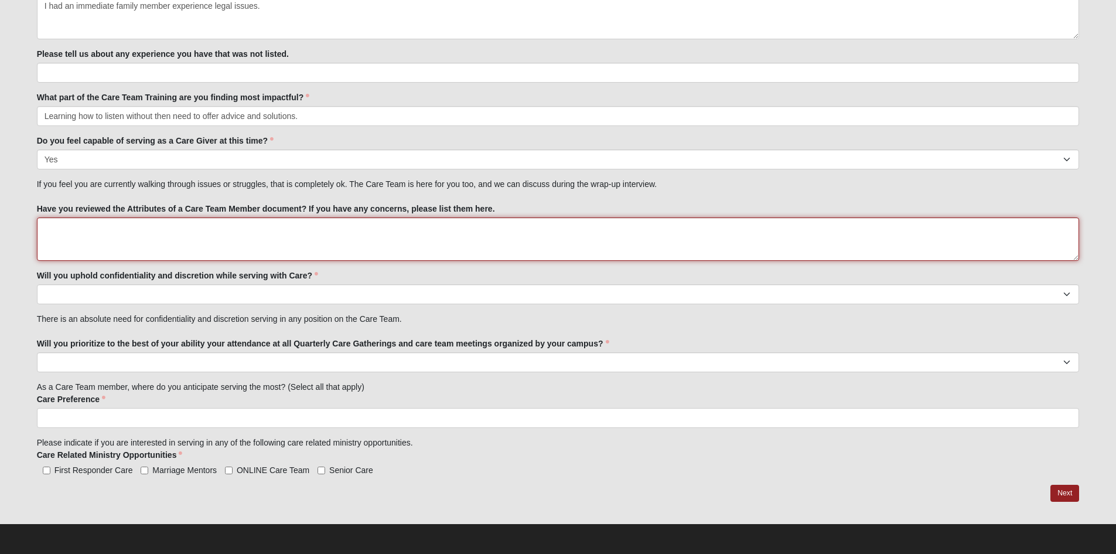
click at [290, 231] on textarea "Have you reviewed the Attributes of a Care Team Member document? If you have an…" at bounding box center [558, 238] width 1043 height 43
type textarea "Yes"
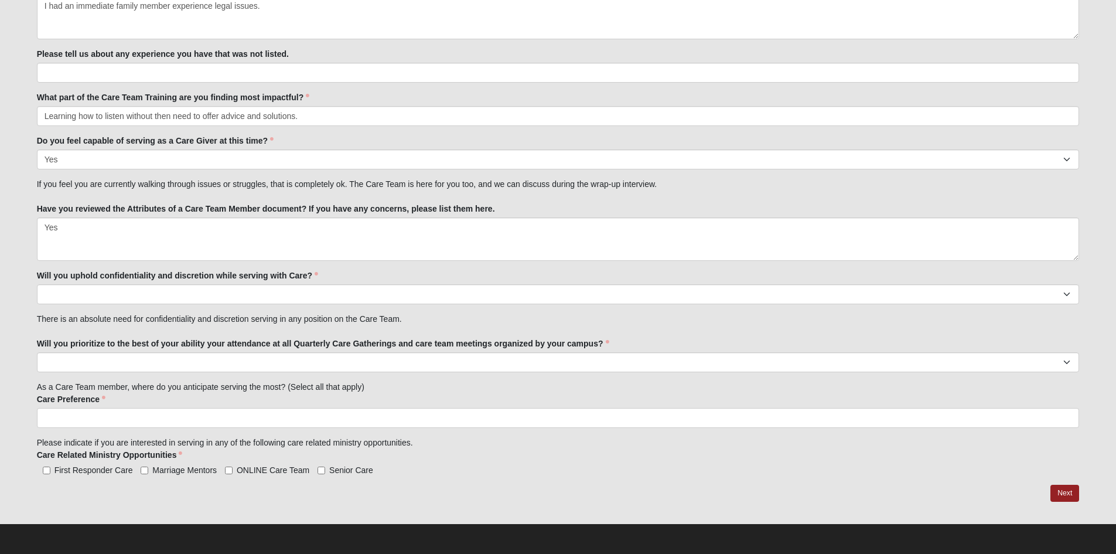
click at [330, 274] on div "Will you uphold confidentiality and discretion while serving with Care? No Yes …" at bounding box center [558, 287] width 1043 height 35
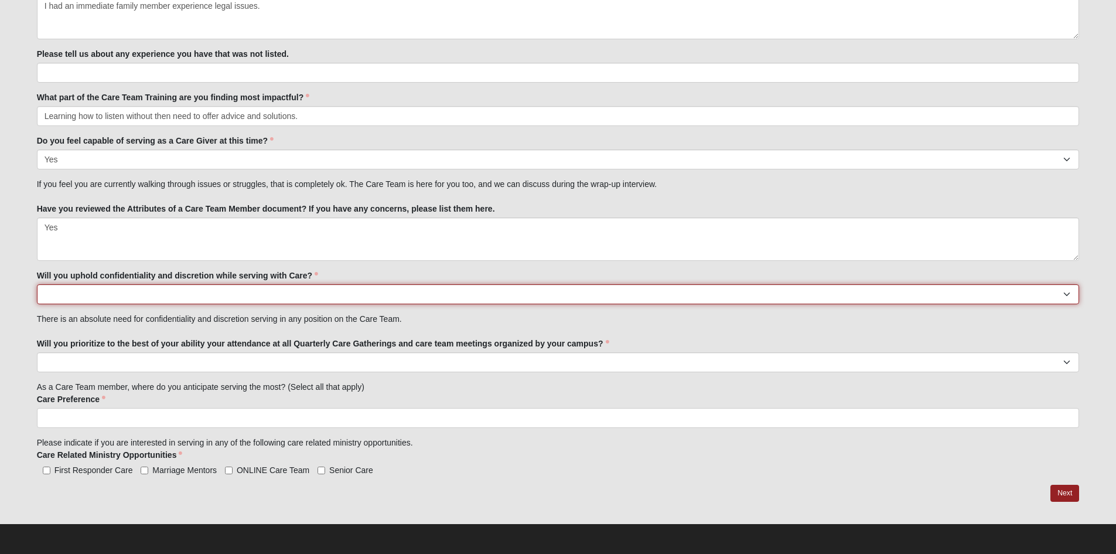
click at [324, 291] on select "No Yes" at bounding box center [558, 294] width 1043 height 20
select select "True"
click at [37, 284] on select "No Yes" at bounding box center [558, 294] width 1043 height 20
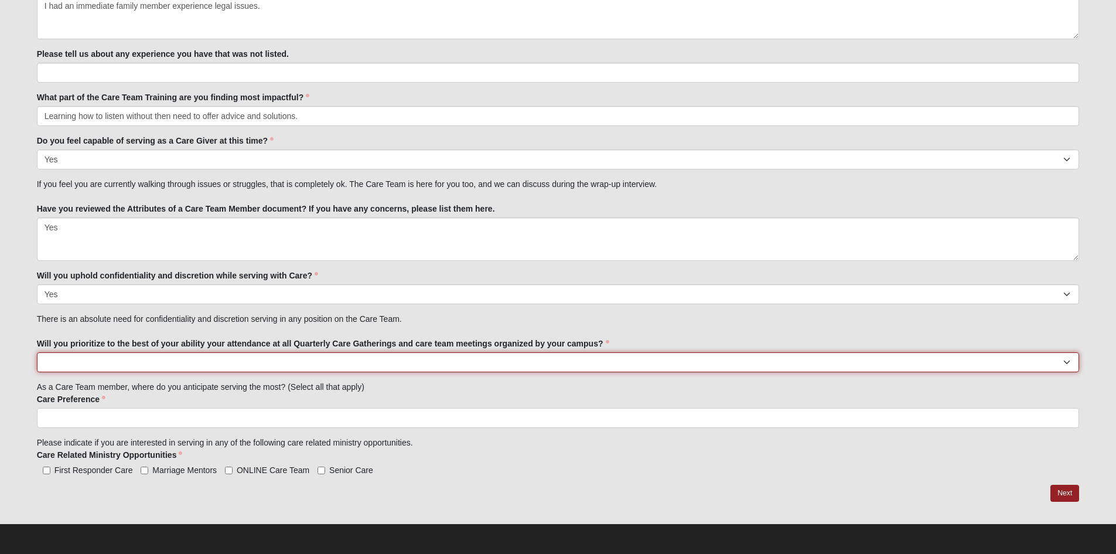
click at [296, 366] on select "No Yes" at bounding box center [558, 362] width 1043 height 20
select select "True"
click at [37, 352] on select "No Yes" at bounding box center [558, 362] width 1043 height 20
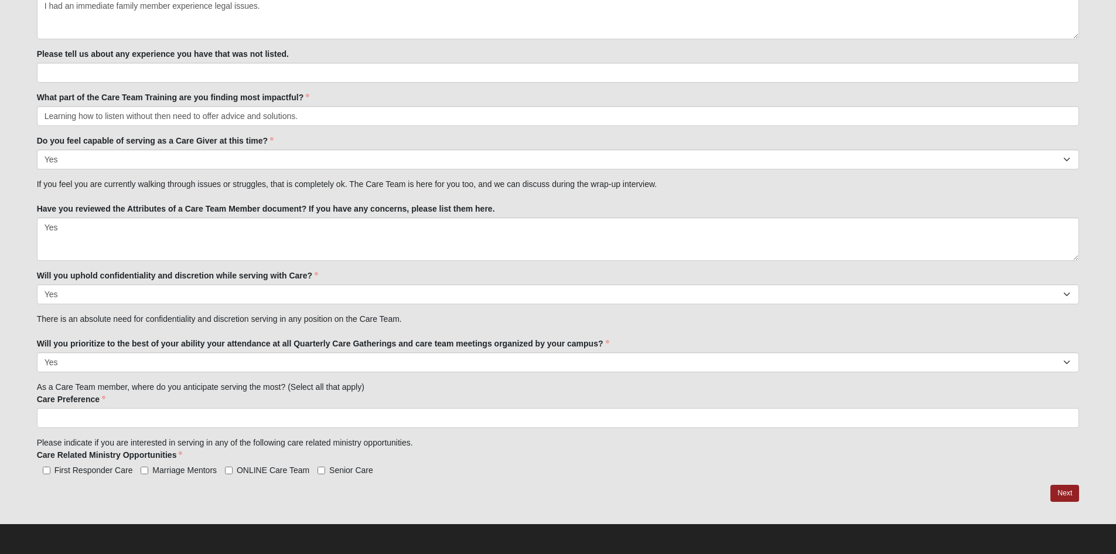
click at [289, 403] on div "Care Preference Prayer Altar Care Visitation 1:1 Care Care Preference is requir…" at bounding box center [558, 410] width 1043 height 35
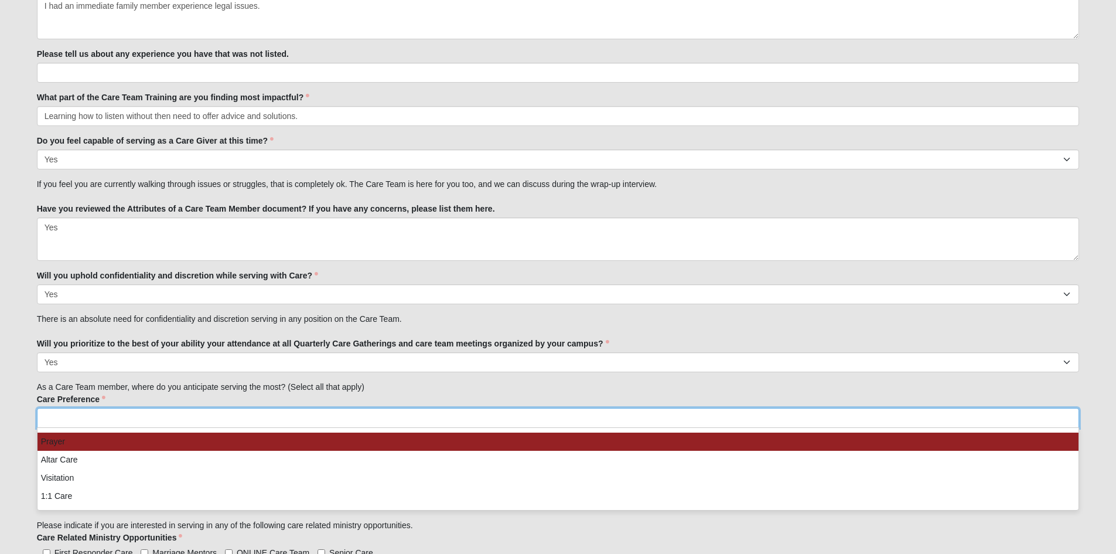
click at [285, 422] on ul at bounding box center [558, 418] width 1043 height 20
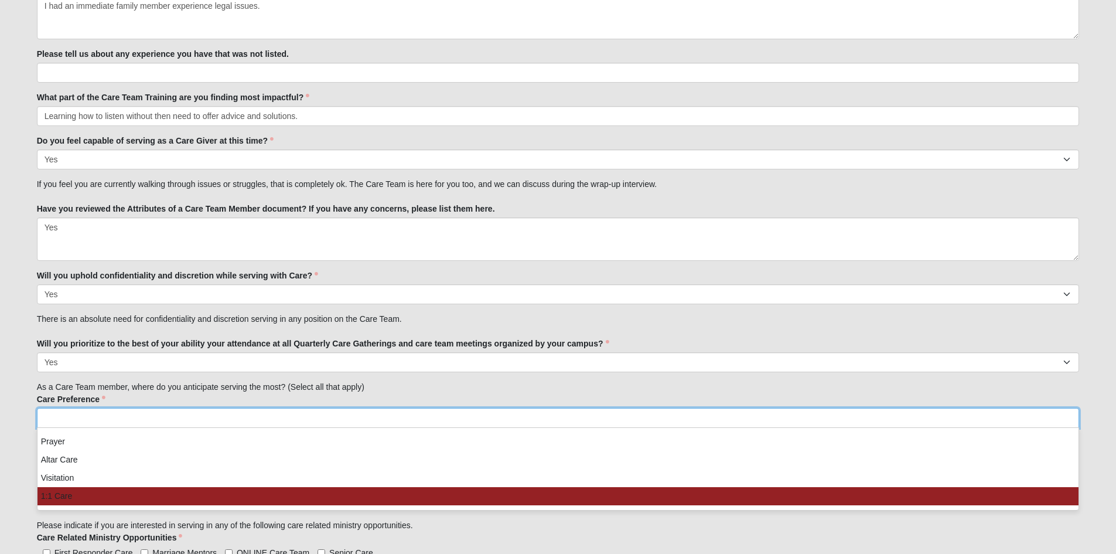
click at [225, 491] on li "1:1 Care" at bounding box center [558, 496] width 1042 height 18
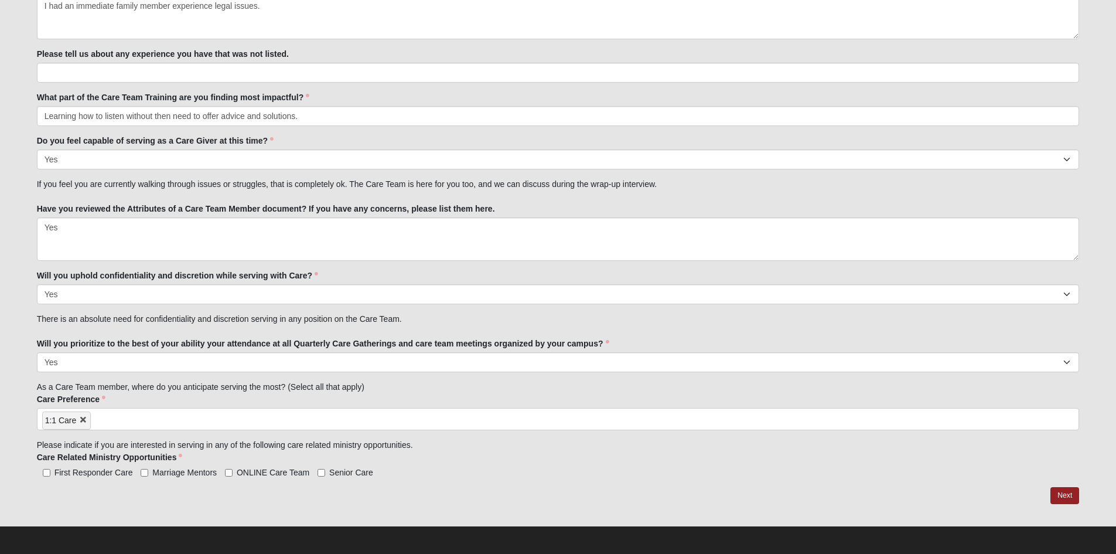
scroll to position [1250, 0]
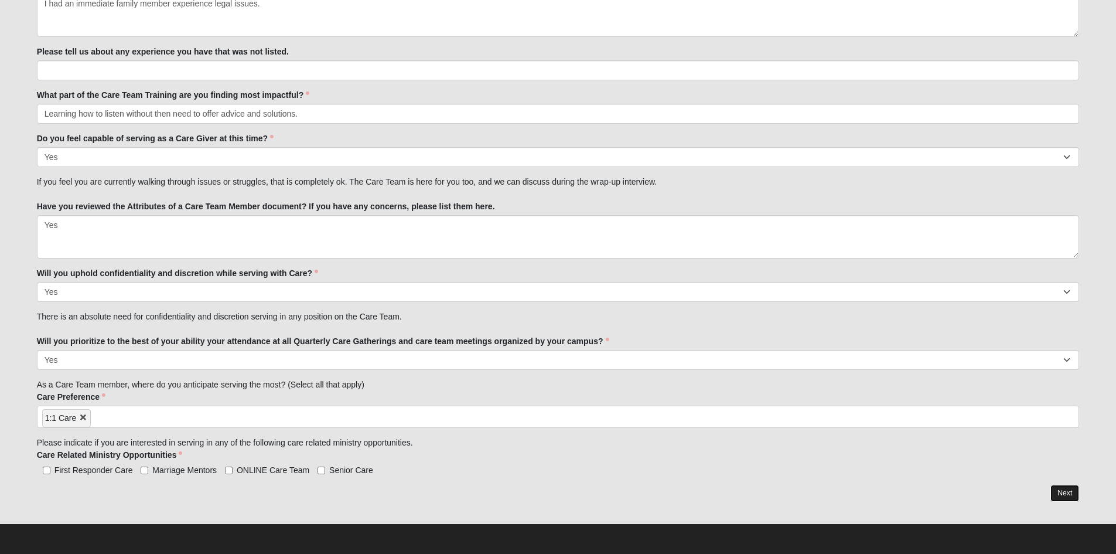
click at [1071, 493] on link "Next" at bounding box center [1065, 493] width 29 height 17
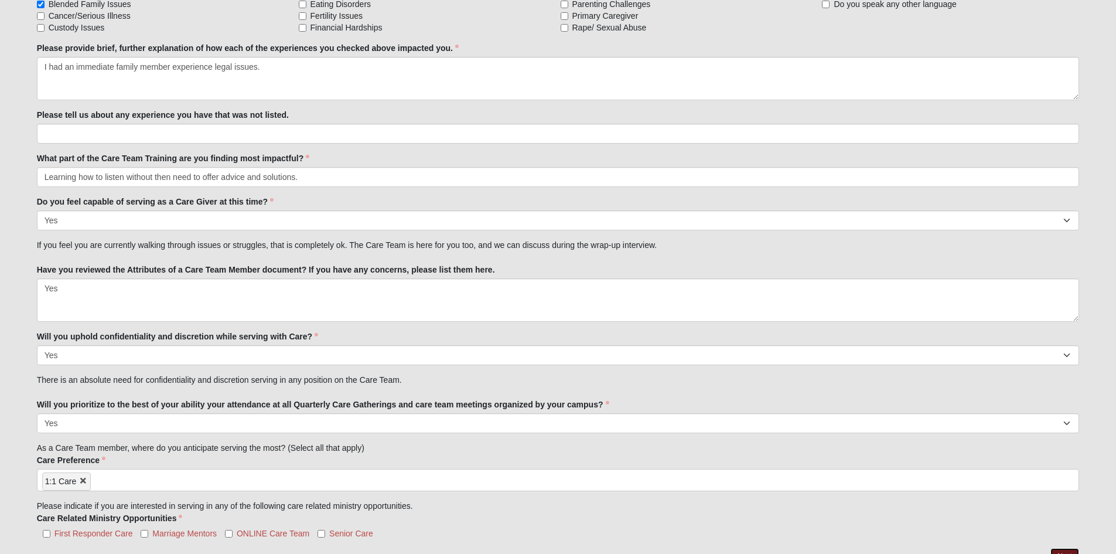
scroll to position [1297, 0]
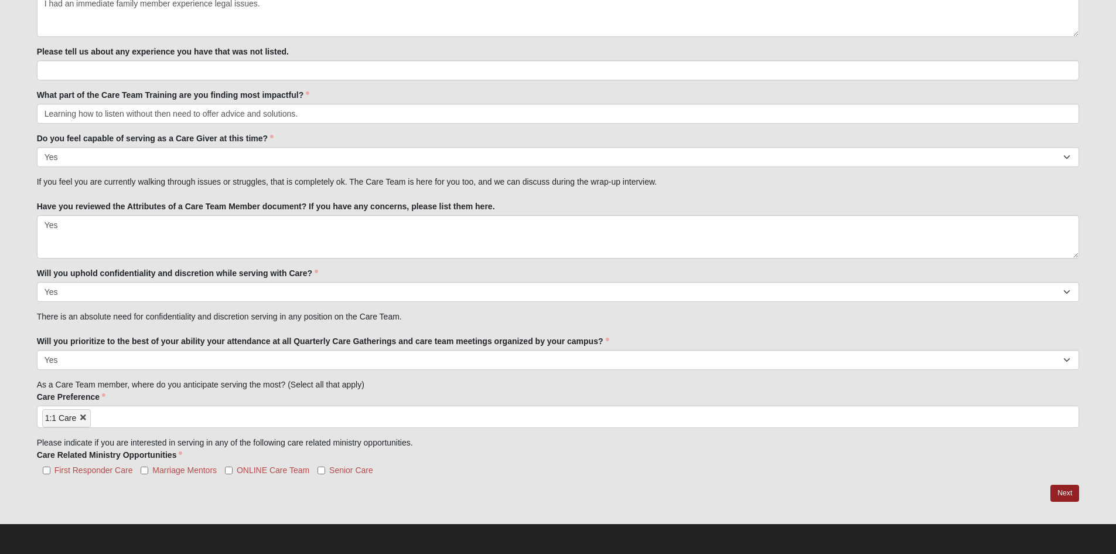
click at [103, 470] on span "First Responder Care" at bounding box center [93, 469] width 79 height 9
click at [50, 470] on input "First Responder Care" at bounding box center [47, 470] width 8 height 8
checkbox input "true"
click at [1060, 495] on link "Next" at bounding box center [1065, 493] width 29 height 17
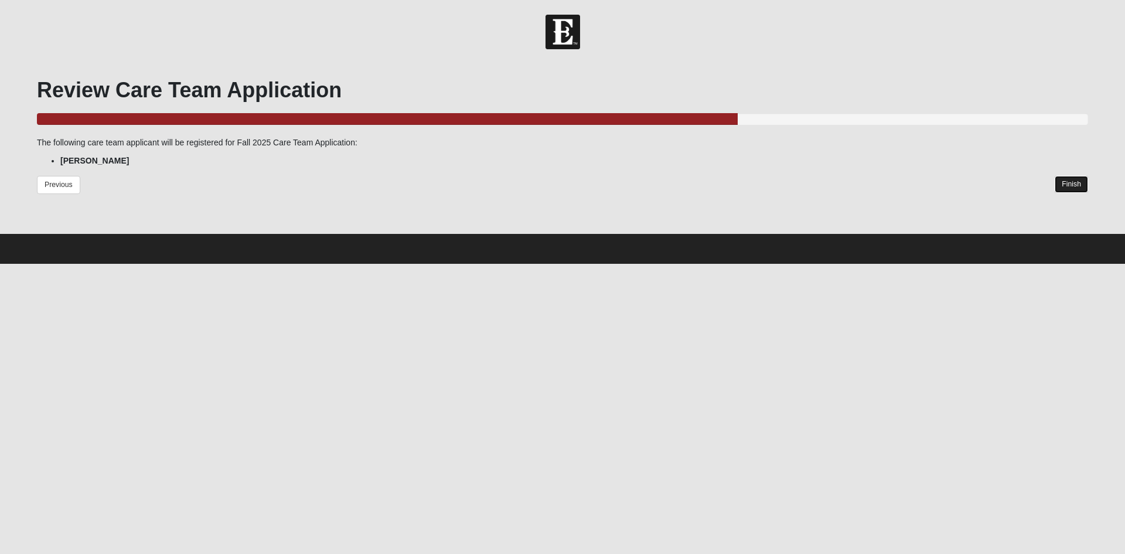
click at [1077, 189] on link "Finish" at bounding box center [1071, 184] width 33 height 17
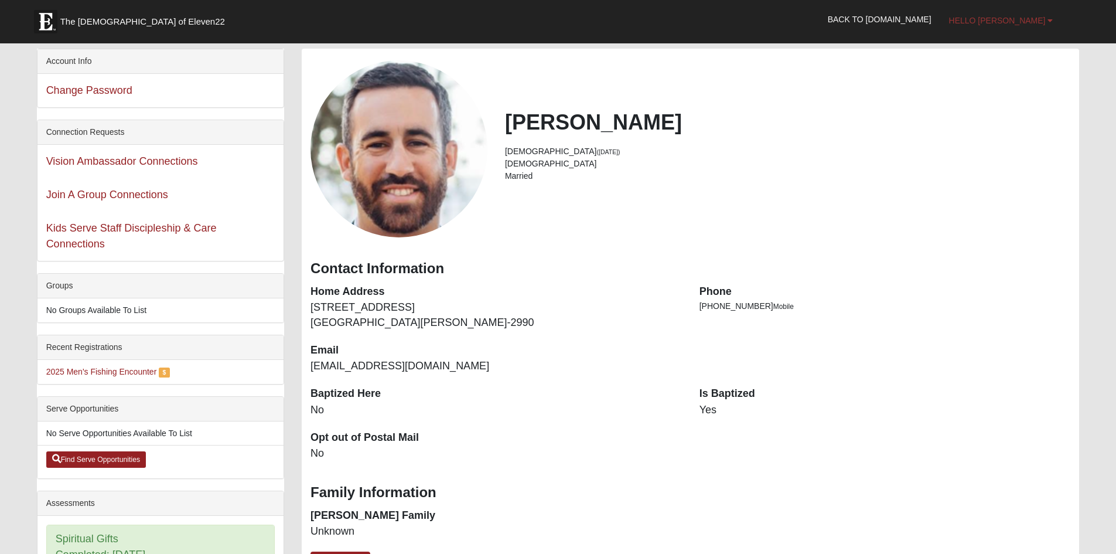
click at [1045, 28] on link "Hello [PERSON_NAME]" at bounding box center [1001, 20] width 122 height 29
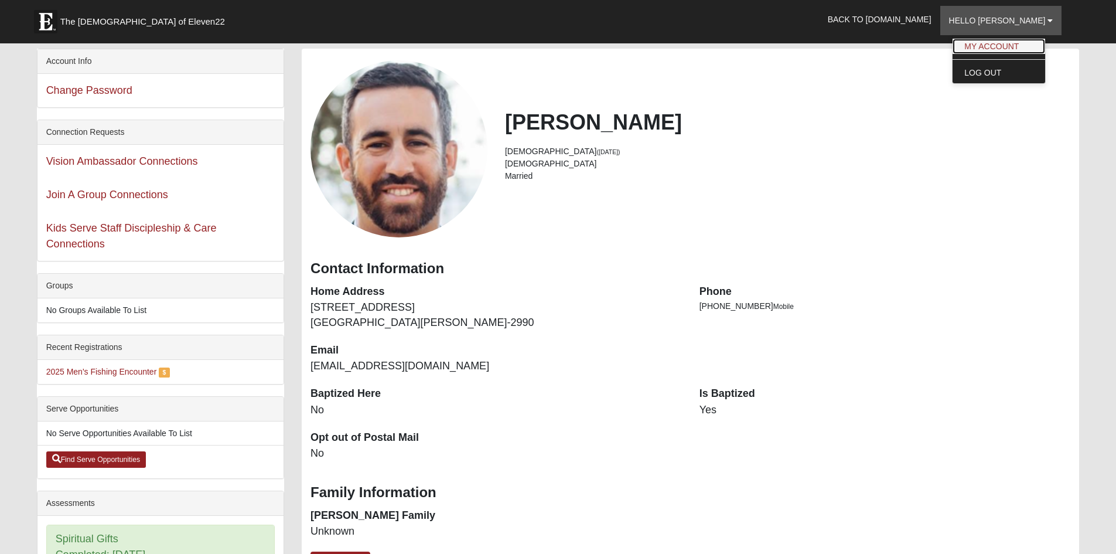
click at [1032, 42] on link "My Account" at bounding box center [999, 46] width 93 height 15
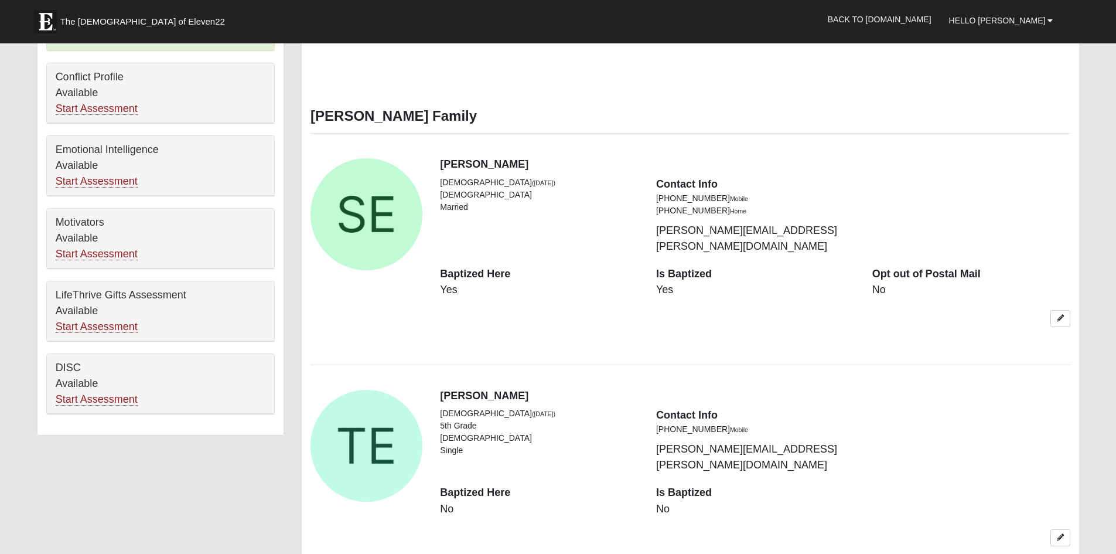
scroll to position [469, 0]
